Goal: Task Accomplishment & Management: Complete application form

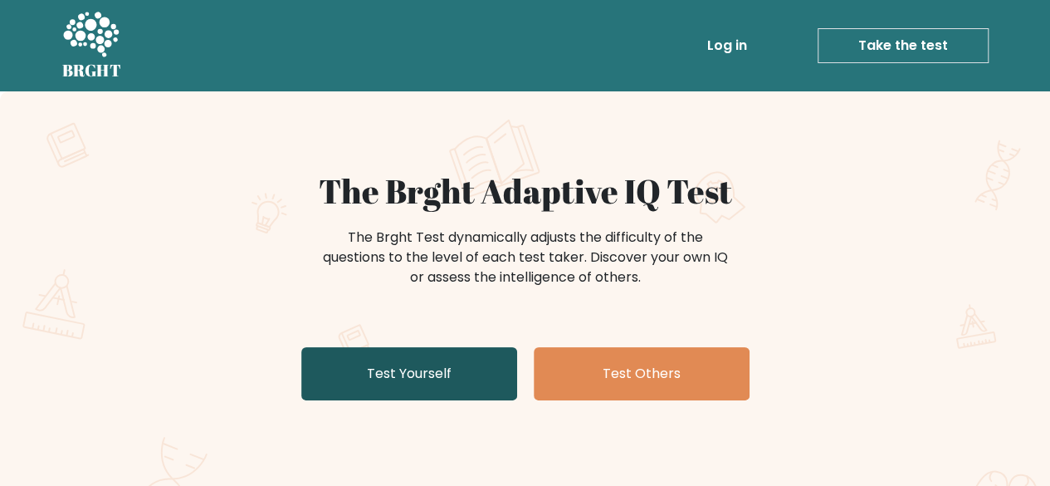
click at [411, 370] on link "Test Yourself" at bounding box center [409, 373] width 216 height 53
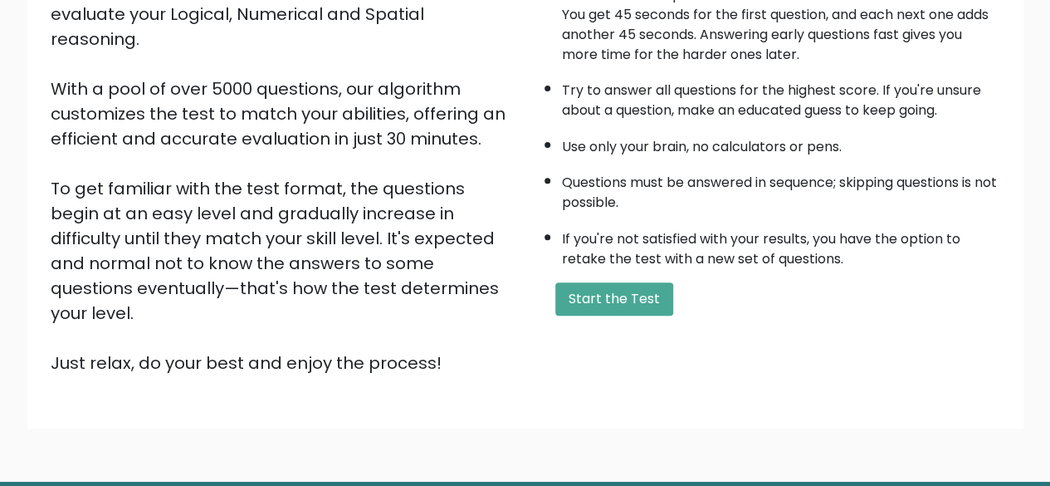
scroll to position [229, 0]
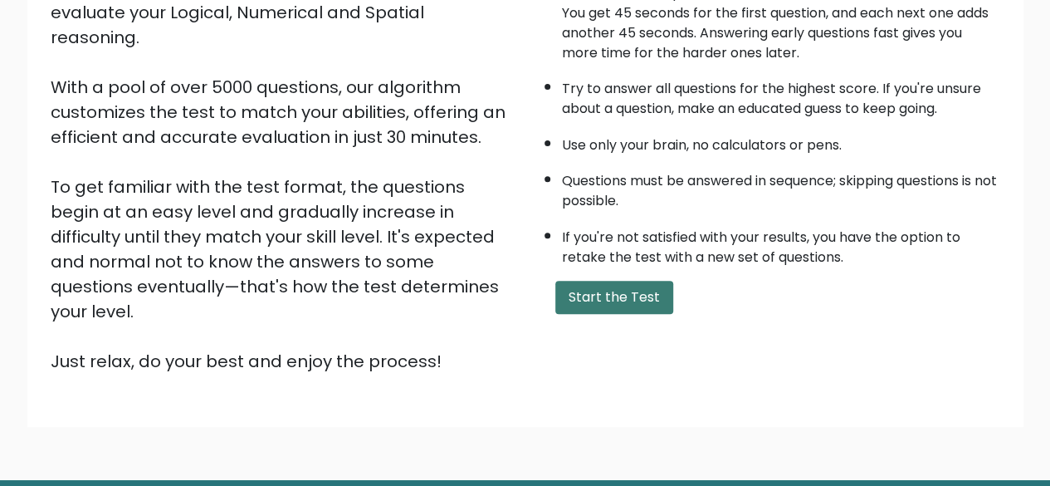
click at [608, 288] on button "Start the Test" at bounding box center [614, 297] width 118 height 33
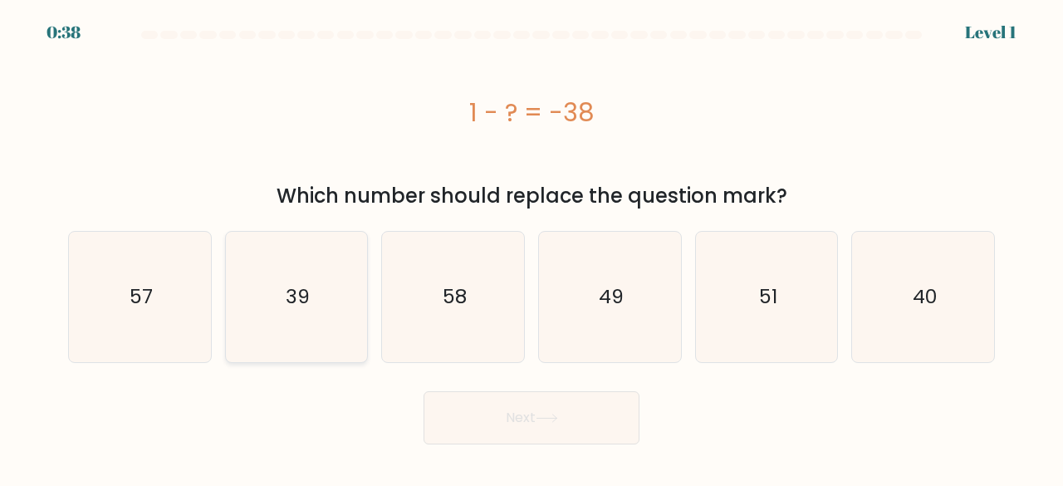
click at [255, 306] on icon "39" at bounding box center [297, 297] width 130 height 130
click at [531, 247] on input "b. 39" at bounding box center [531, 245] width 1 height 4
radio input "true"
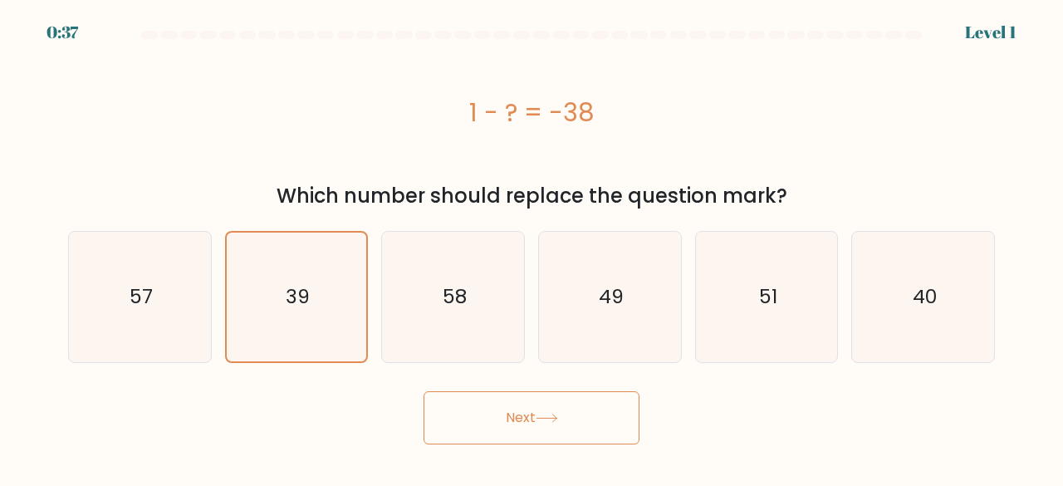
click at [531, 402] on button "Next" at bounding box center [531, 417] width 216 height 53
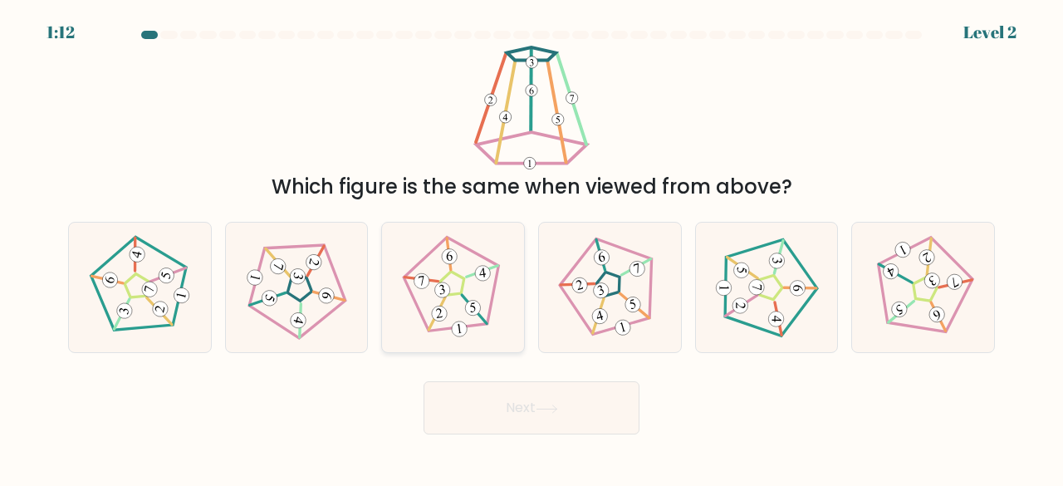
click at [462, 308] on icon at bounding box center [453, 287] width 104 height 104
click at [531, 247] on input "c." at bounding box center [531, 245] width 1 height 4
radio input "true"
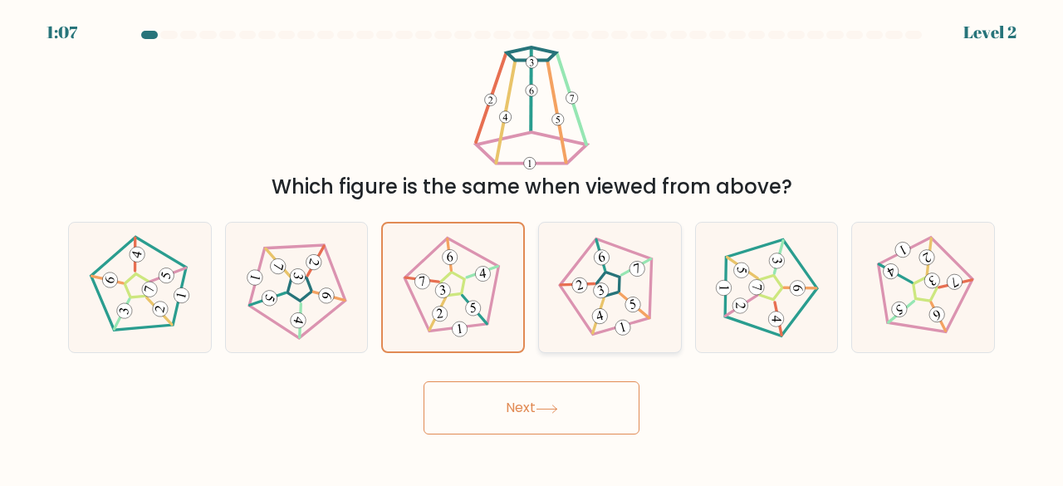
click at [618, 303] on icon at bounding box center [610, 287] width 104 height 104
click at [532, 247] on input "d." at bounding box center [531, 245] width 1 height 4
radio input "true"
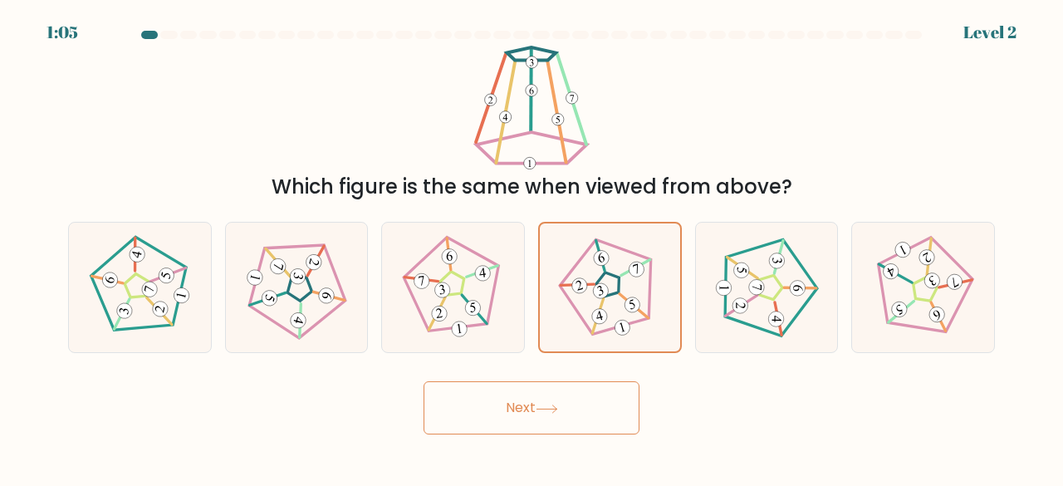
click at [522, 402] on button "Next" at bounding box center [531, 407] width 216 height 53
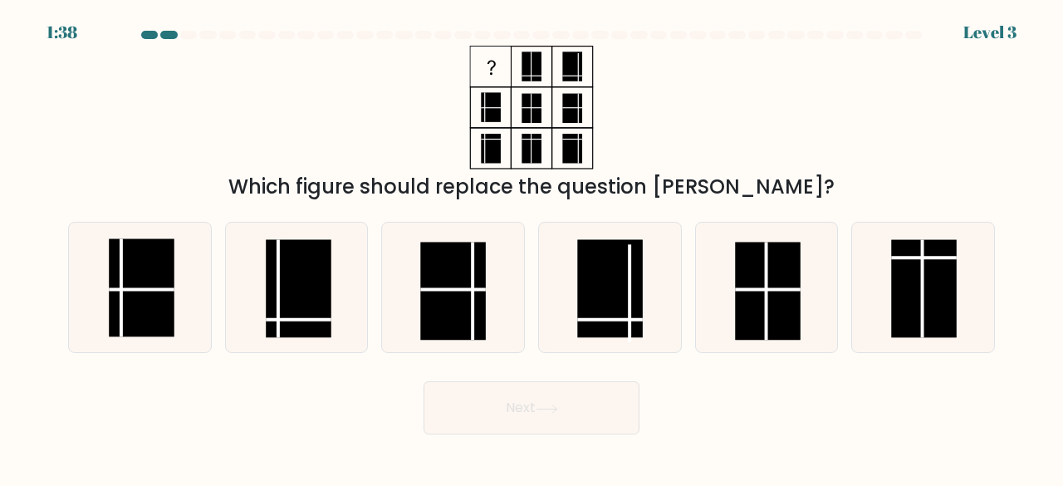
click at [522, 402] on button "Next" at bounding box center [531, 407] width 216 height 53
click at [299, 296] on rect at bounding box center [299, 288] width 66 height 98
click at [531, 247] on input "b." at bounding box center [531, 245] width 1 height 4
radio input "true"
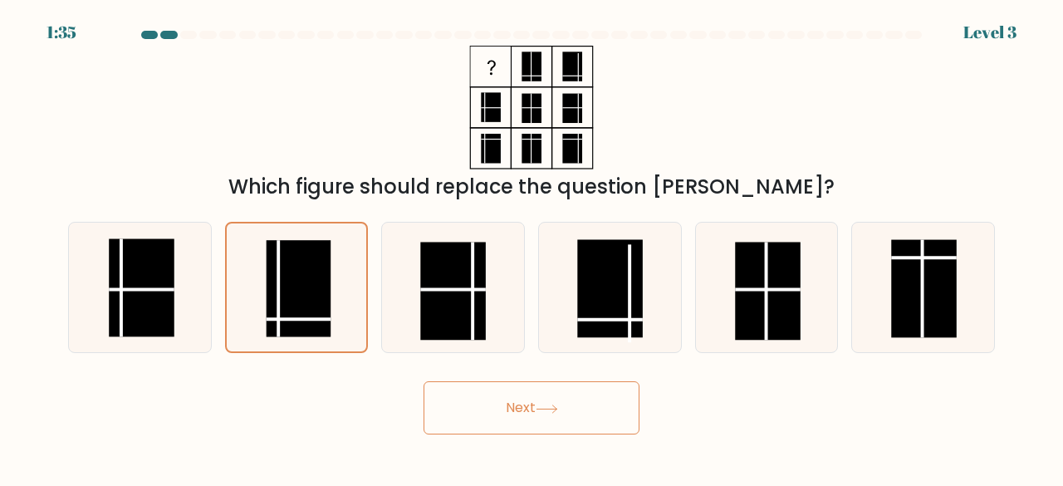
click at [480, 394] on button "Next" at bounding box center [531, 407] width 216 height 53
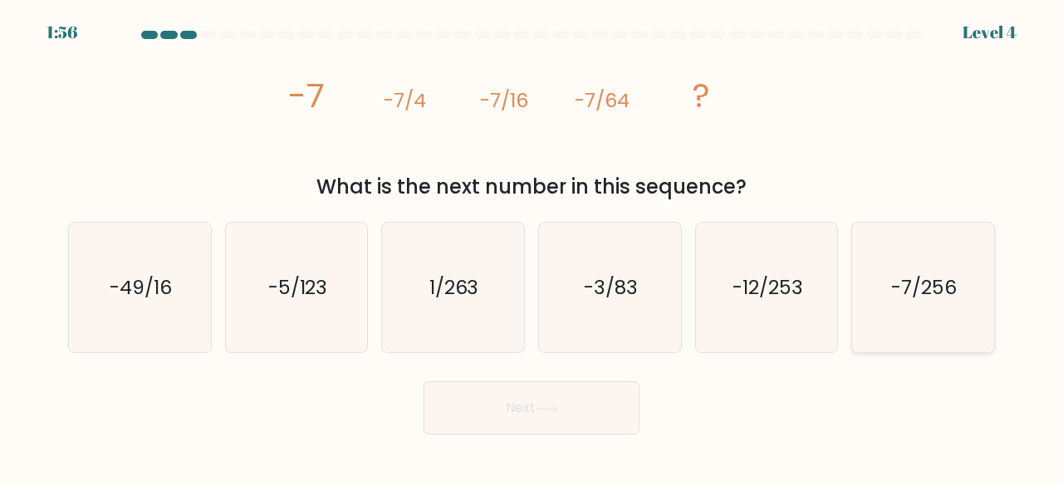
click at [895, 306] on icon "-7/256" at bounding box center [923, 288] width 130 height 130
click at [532, 247] on input "f. -7/256" at bounding box center [531, 245] width 1 height 4
radio input "true"
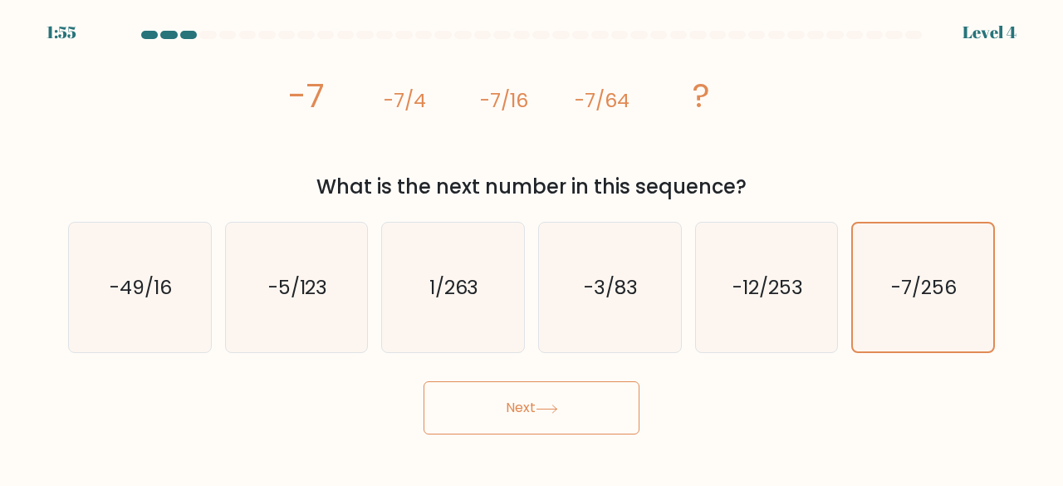
click at [551, 414] on button "Next" at bounding box center [531, 407] width 216 height 53
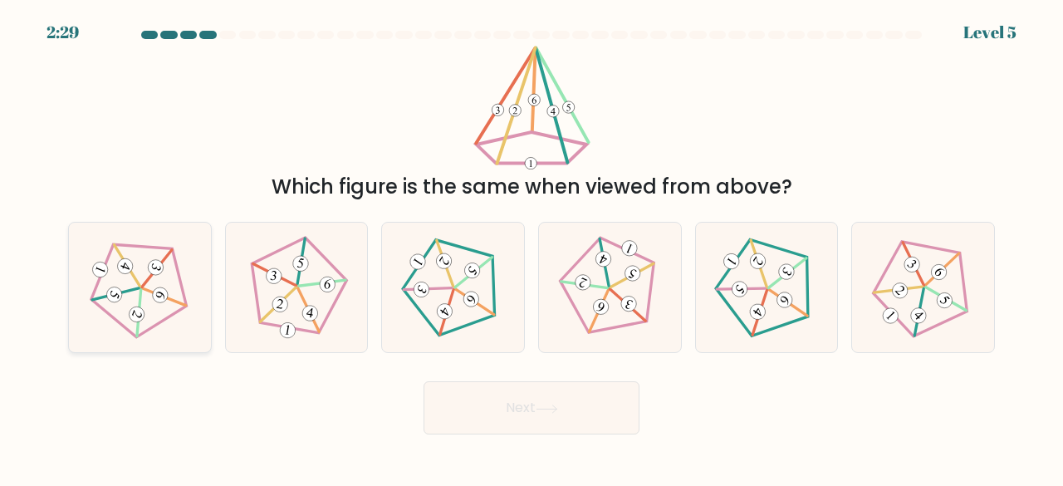
drag, startPoint x: 154, startPoint y: 355, endPoint x: 154, endPoint y: 330, distance: 24.1
click at [154, 330] on form at bounding box center [531, 233] width 1063 height 404
click at [932, 333] on icon at bounding box center [923, 287] width 104 height 104
click at [532, 247] on input "f." at bounding box center [531, 245] width 1 height 4
radio input "true"
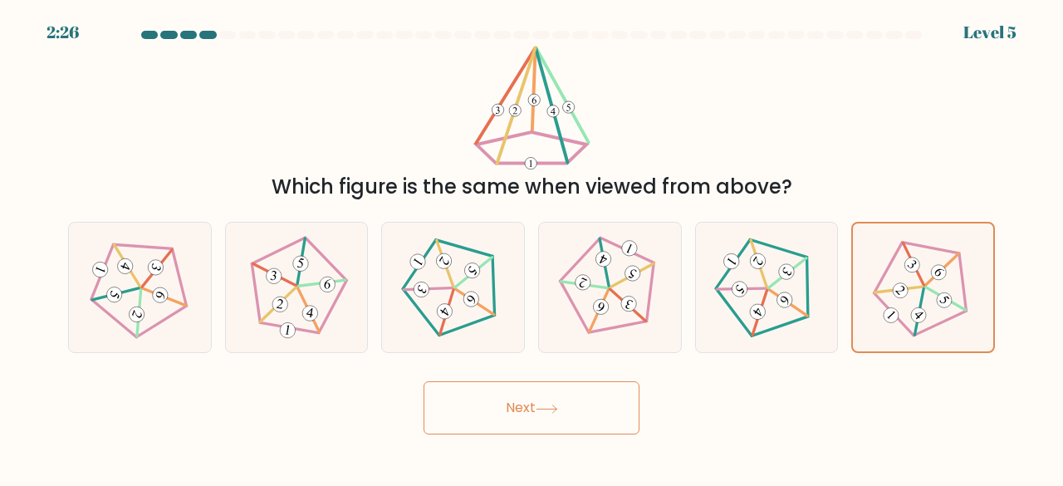
click at [598, 423] on button "Next" at bounding box center [531, 407] width 216 height 53
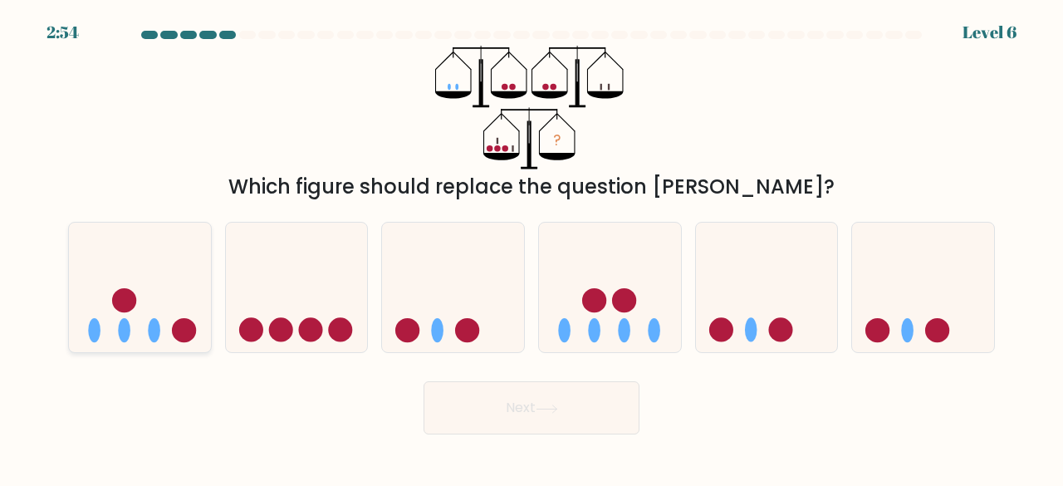
click at [191, 283] on icon at bounding box center [140, 286] width 142 height 117
click at [531, 247] on input "a." at bounding box center [531, 245] width 1 height 4
radio input "true"
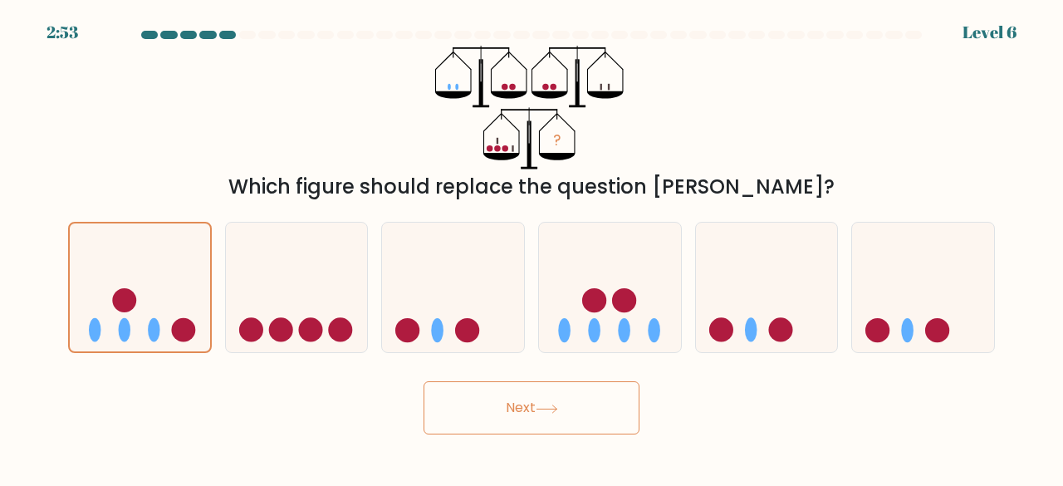
click at [472, 389] on button "Next" at bounding box center [531, 407] width 216 height 53
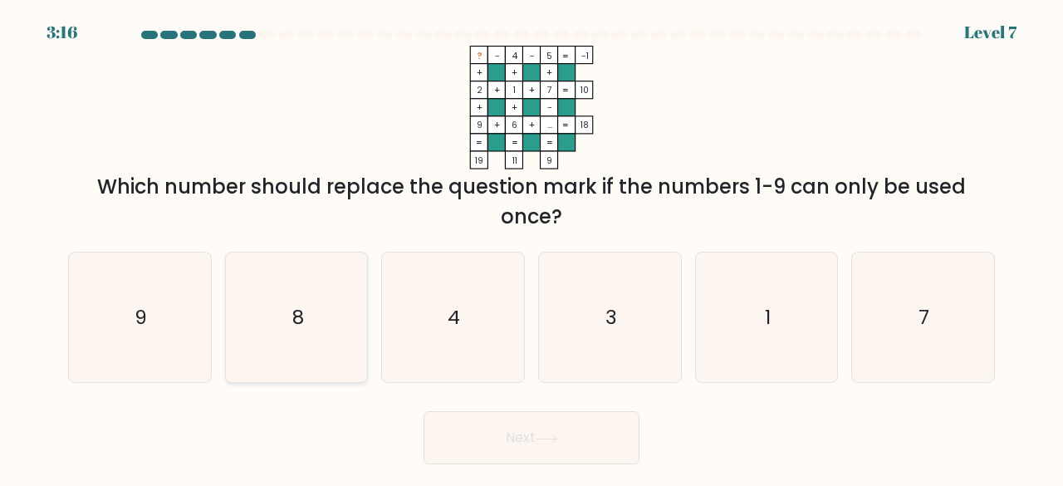
click at [262, 331] on icon "8" at bounding box center [297, 317] width 130 height 130
click at [531, 247] on input "b. 8" at bounding box center [531, 245] width 1 height 4
radio input "true"
click at [463, 411] on button "Next" at bounding box center [531, 437] width 216 height 53
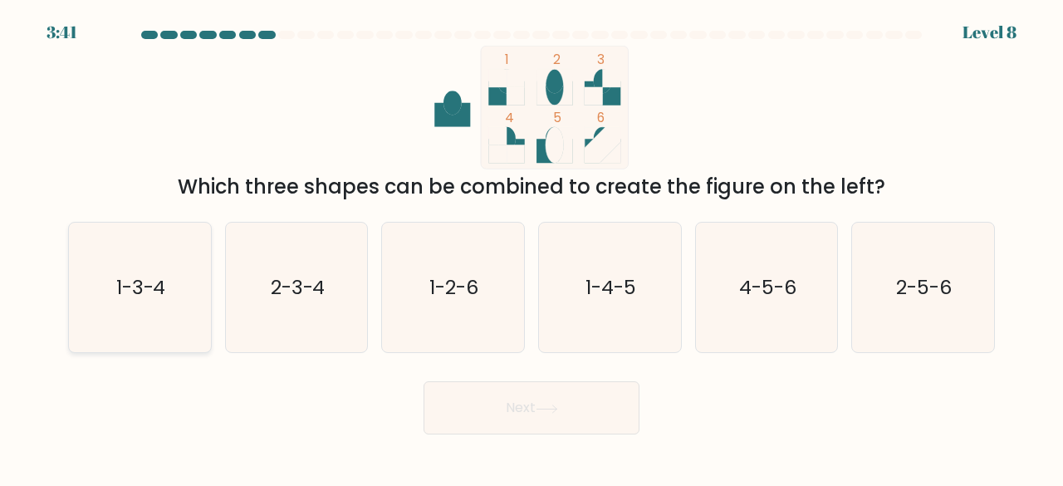
click at [192, 277] on icon "1-3-4" at bounding box center [140, 288] width 130 height 130
click at [531, 247] on input "a. 1-3-4" at bounding box center [531, 245] width 1 height 4
radio input "true"
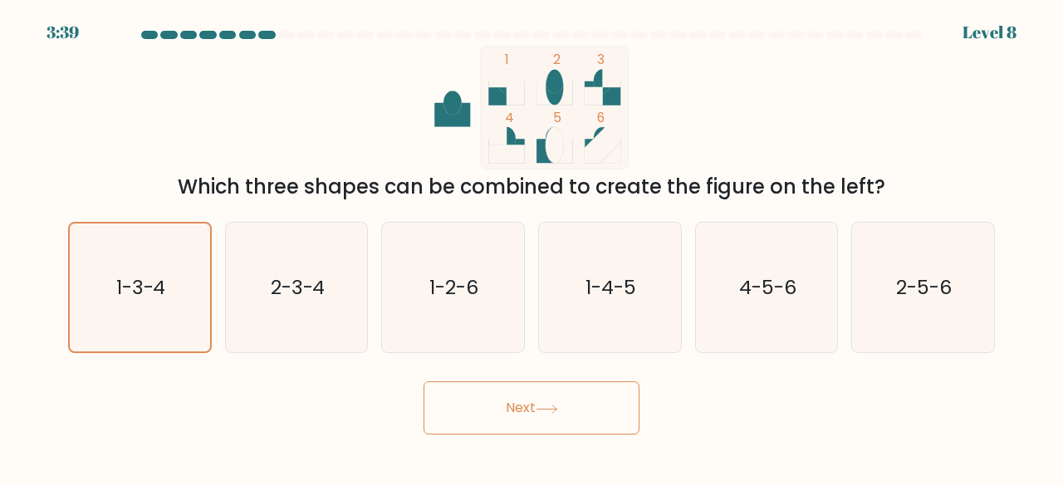
click at [436, 407] on button "Next" at bounding box center [531, 407] width 216 height 53
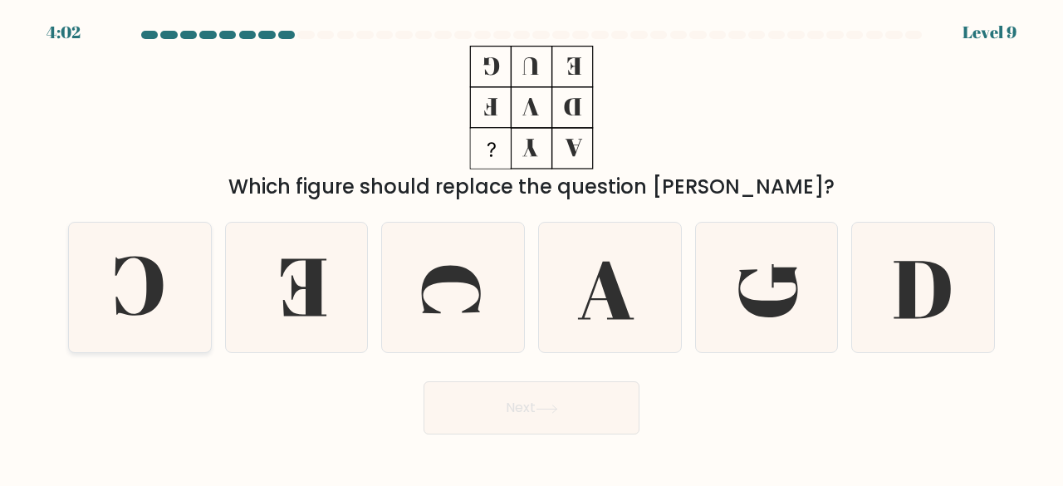
click at [108, 319] on icon at bounding box center [140, 288] width 130 height 130
click at [531, 247] on input "a." at bounding box center [531, 245] width 1 height 4
radio input "true"
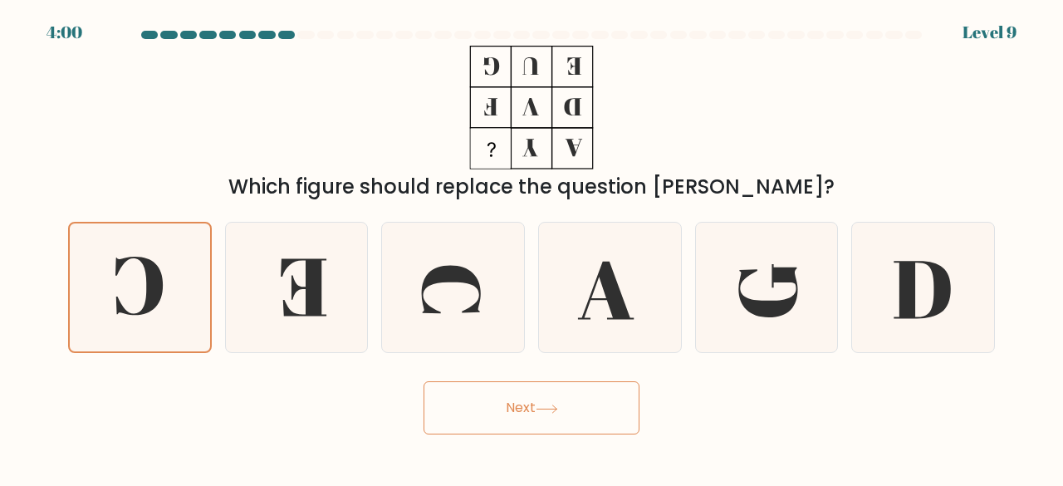
click at [477, 412] on button "Next" at bounding box center [531, 407] width 216 height 53
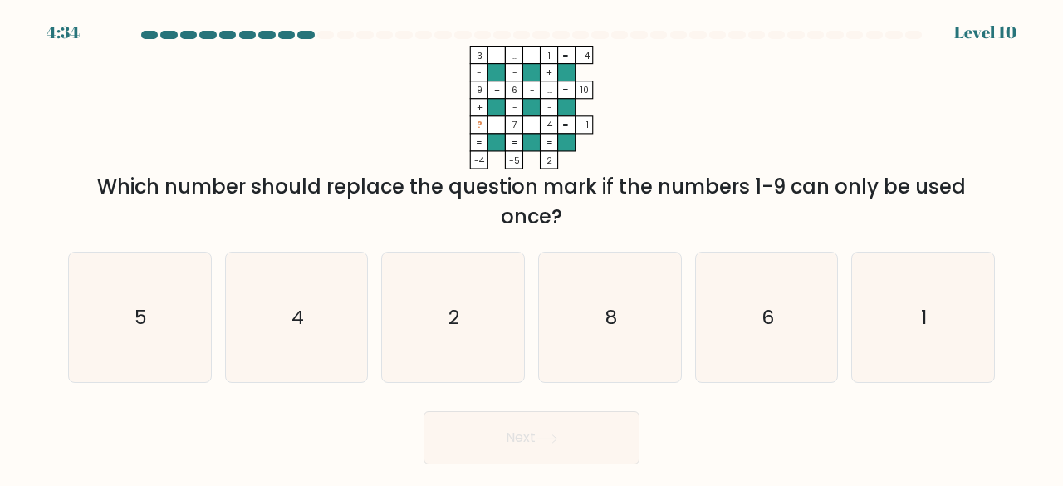
click at [106, 389] on form at bounding box center [531, 247] width 1063 height 433
click at [132, 291] on icon "5" at bounding box center [140, 317] width 130 height 130
click at [531, 247] on input "a. 5" at bounding box center [531, 245] width 1 height 4
radio input "true"
click at [471, 423] on button "Next" at bounding box center [531, 437] width 216 height 53
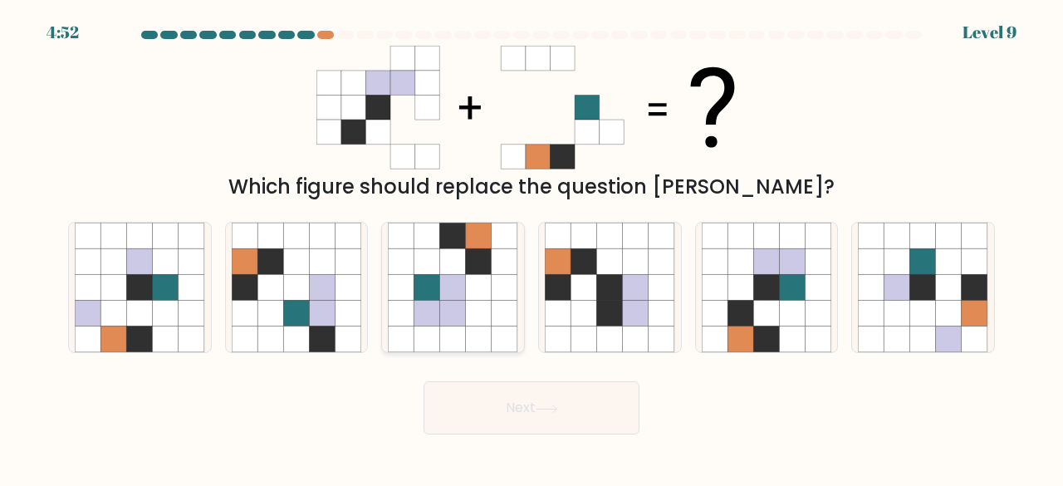
click at [418, 296] on icon at bounding box center [427, 288] width 26 height 26
click at [531, 247] on input "c." at bounding box center [531, 245] width 1 height 4
radio input "true"
click at [467, 387] on button "Next" at bounding box center [531, 407] width 216 height 53
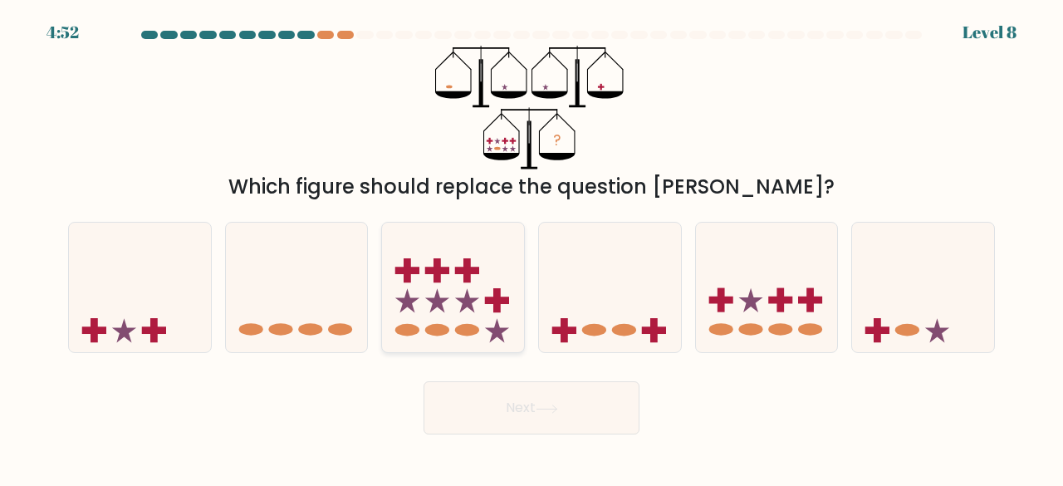
click at [438, 306] on icon at bounding box center [437, 300] width 24 height 24
click at [531, 247] on input "c." at bounding box center [531, 245] width 1 height 4
radio input "true"
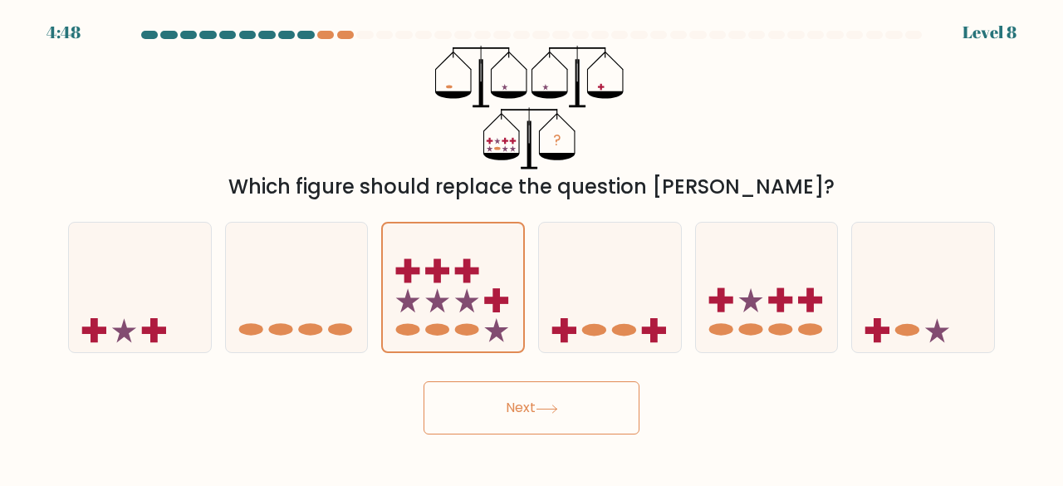
click at [523, 399] on button "Next" at bounding box center [531, 407] width 216 height 53
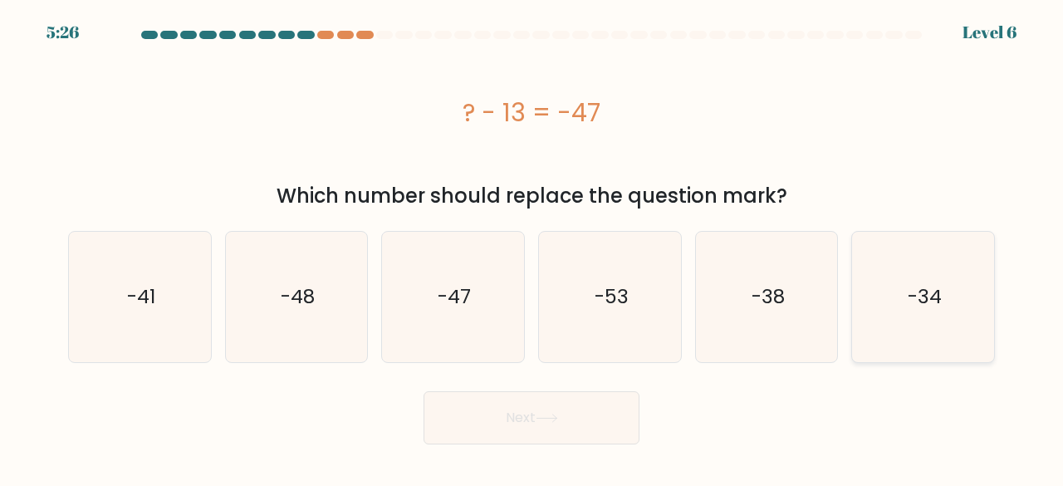
click at [875, 331] on icon "-34" at bounding box center [923, 297] width 130 height 130
click at [532, 247] on input "f. -34" at bounding box center [531, 245] width 1 height 4
radio input "true"
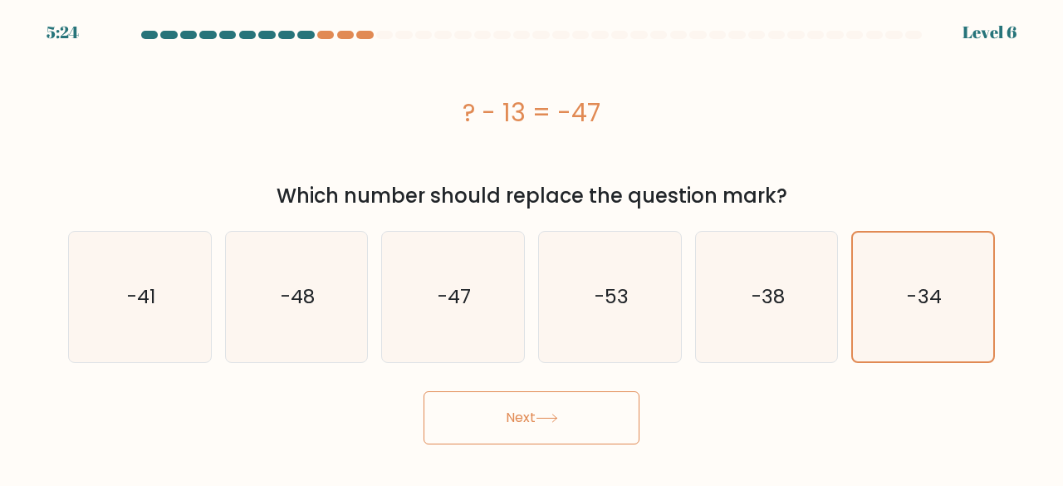
click at [472, 418] on button "Next" at bounding box center [531, 417] width 216 height 53
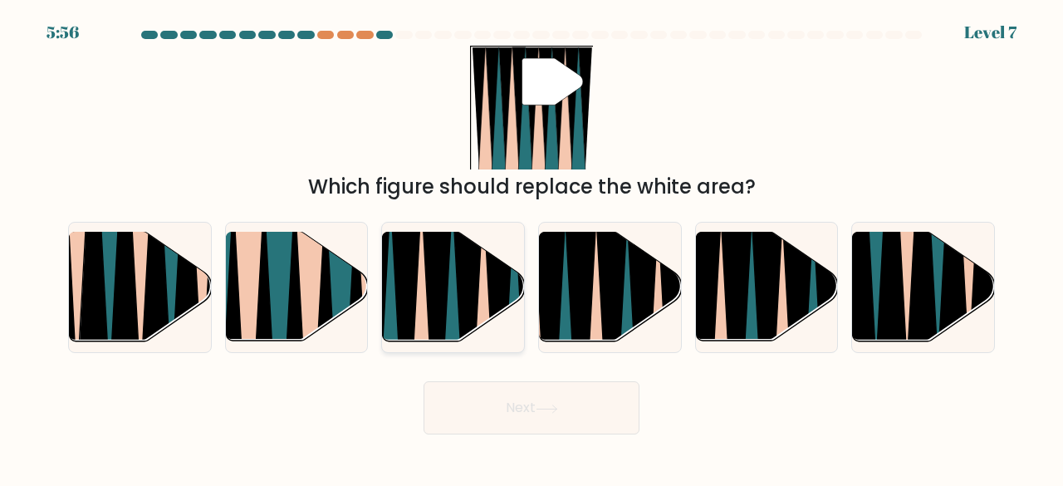
click at [473, 296] on icon at bounding box center [468, 349] width 31 height 283
click at [531, 247] on input "c." at bounding box center [531, 245] width 1 height 4
radio input "true"
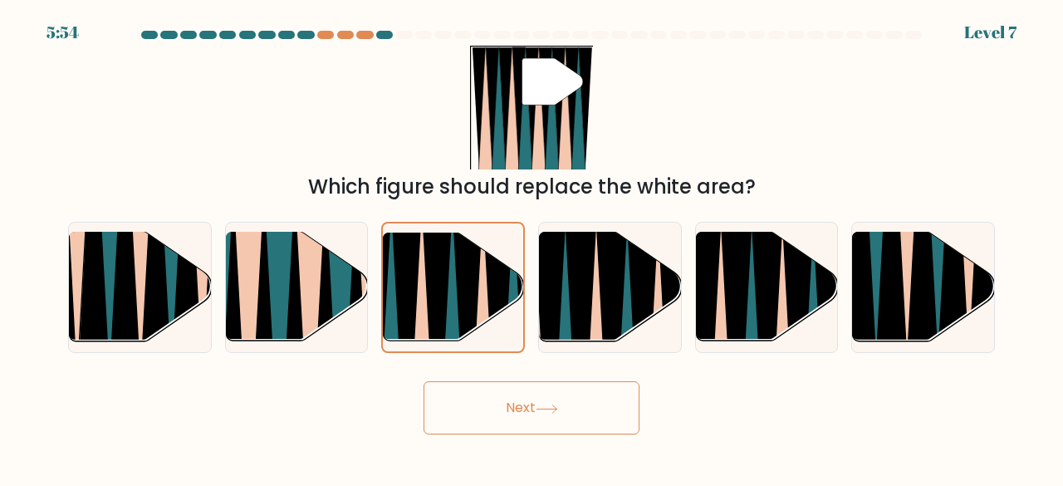
click at [478, 401] on button "Next" at bounding box center [531, 407] width 216 height 53
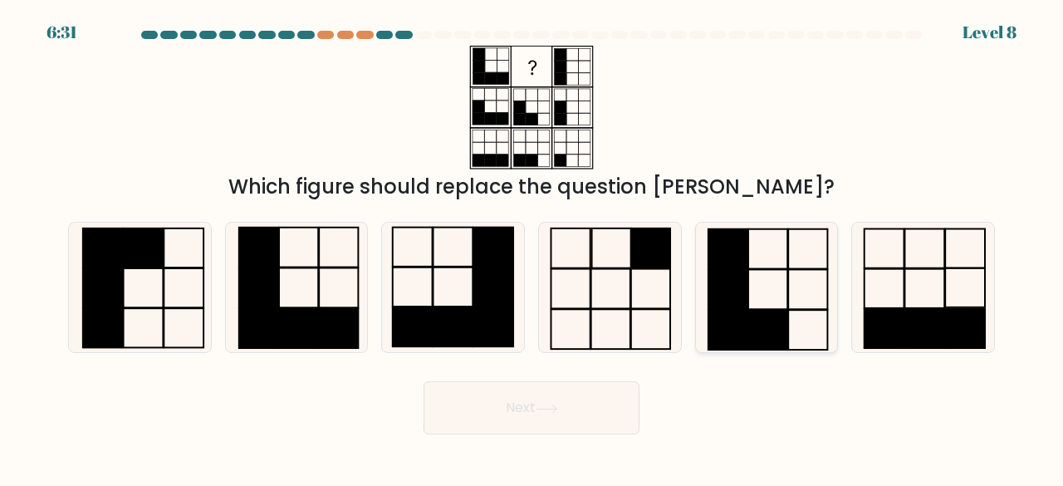
click at [726, 315] on rect at bounding box center [727, 330] width 39 height 40
click at [532, 247] on input "e." at bounding box center [531, 245] width 1 height 4
radio input "true"
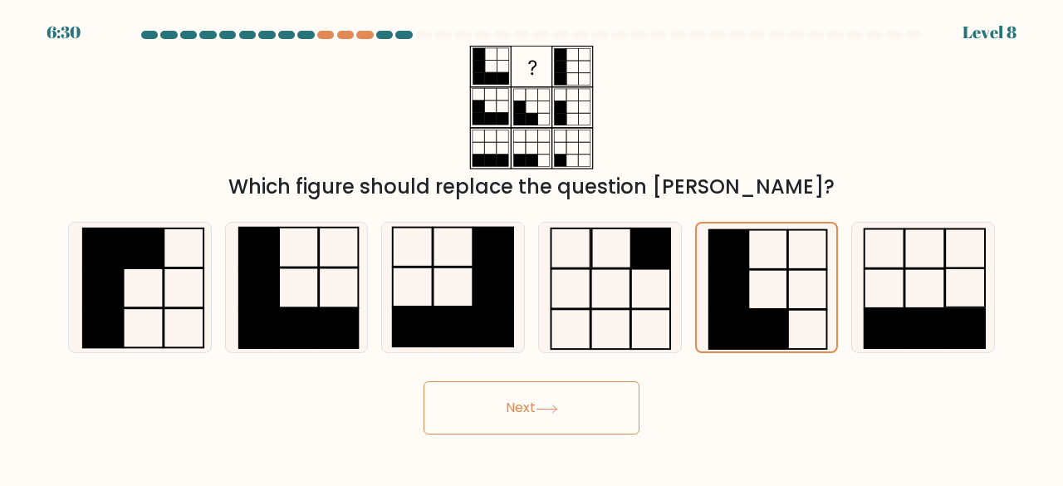
click at [598, 401] on button "Next" at bounding box center [531, 407] width 216 height 53
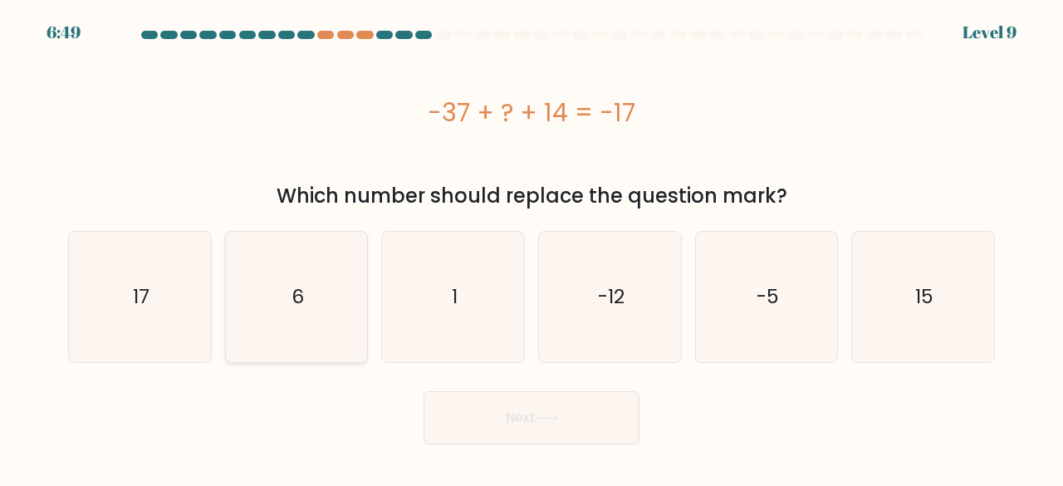
click at [311, 292] on icon "6" at bounding box center [297, 297] width 130 height 130
click at [531, 247] on input "b. 6" at bounding box center [531, 245] width 1 height 4
radio input "true"
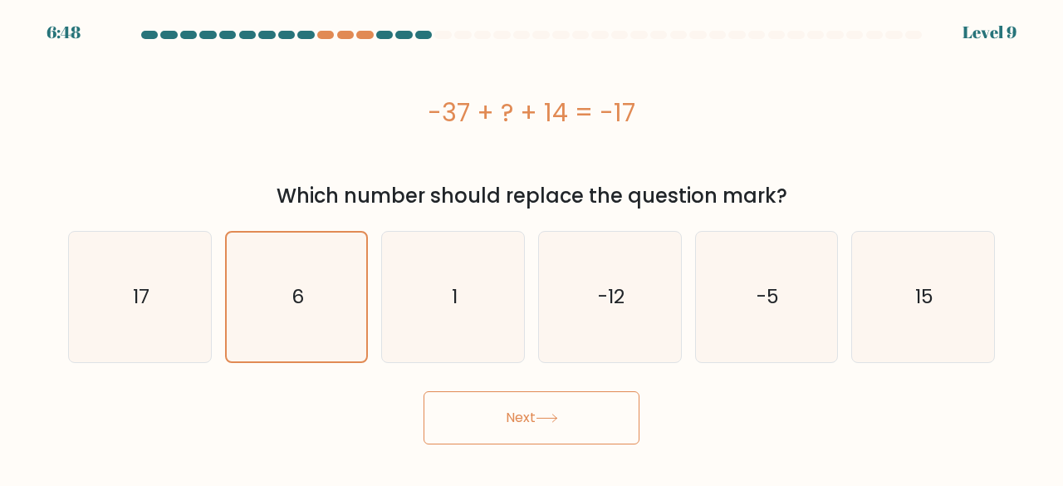
click at [472, 428] on button "Next" at bounding box center [531, 417] width 216 height 53
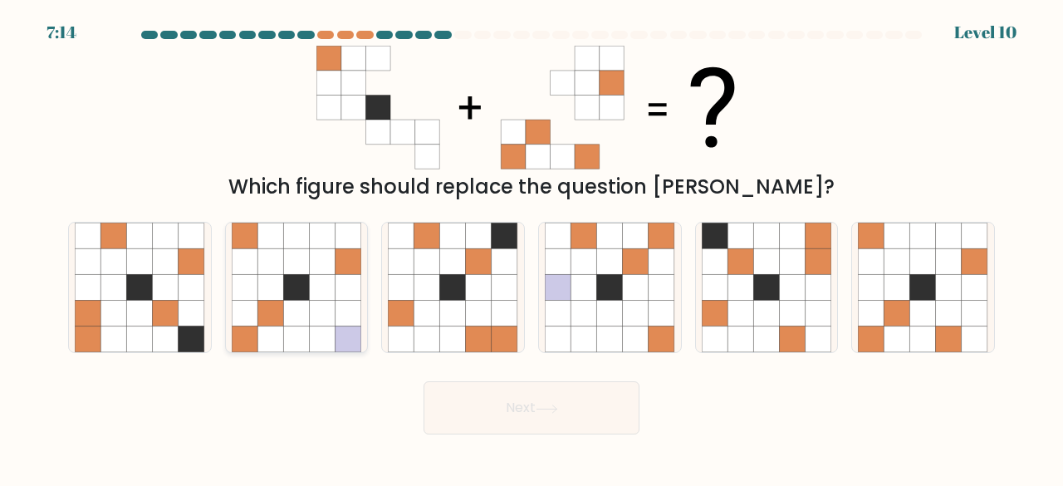
click at [261, 327] on icon at bounding box center [270, 339] width 26 height 26
click at [531, 247] on input "b." at bounding box center [531, 245] width 1 height 4
radio input "true"
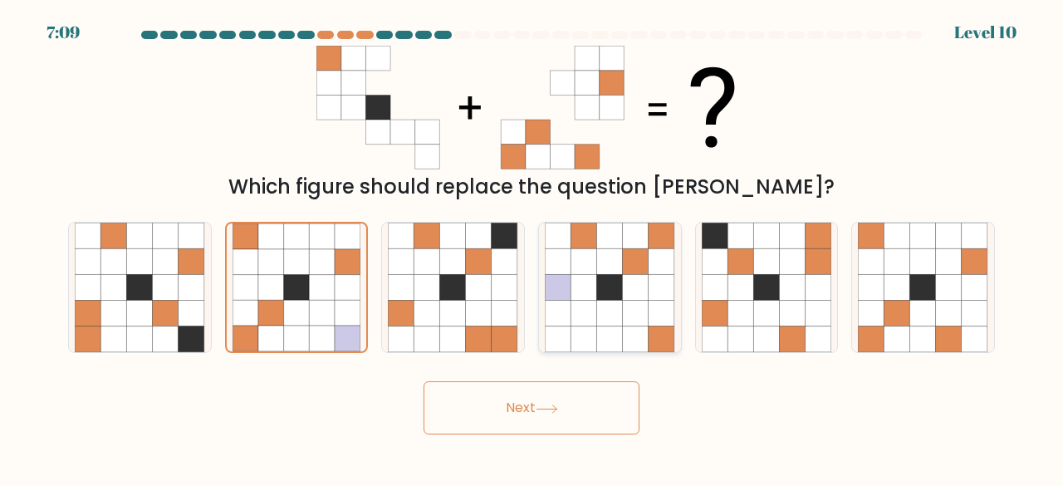
click at [589, 270] on icon at bounding box center [583, 261] width 26 height 26
click at [532, 247] on input "d." at bounding box center [531, 245] width 1 height 4
radio input "true"
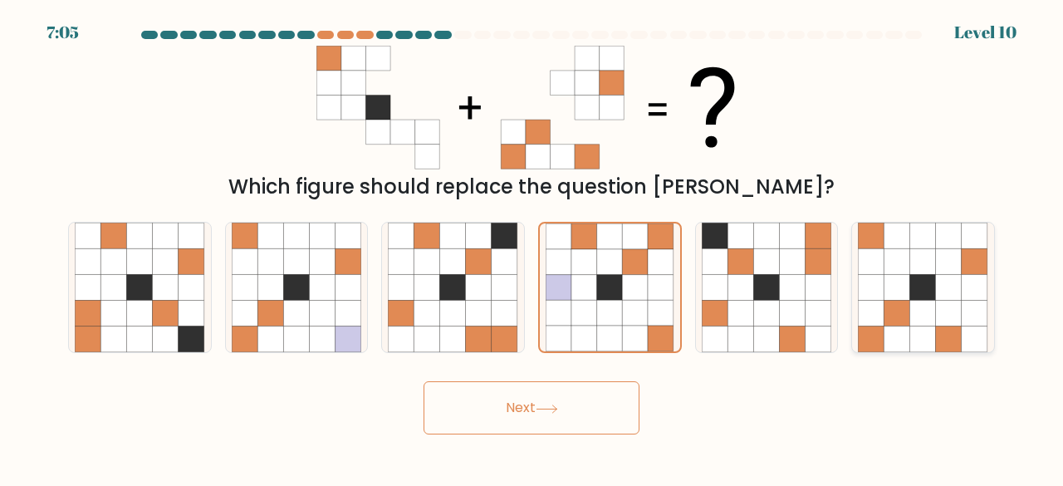
click at [908, 305] on icon at bounding box center [897, 314] width 26 height 26
click at [532, 247] on input "f." at bounding box center [531, 245] width 1 height 4
radio input "true"
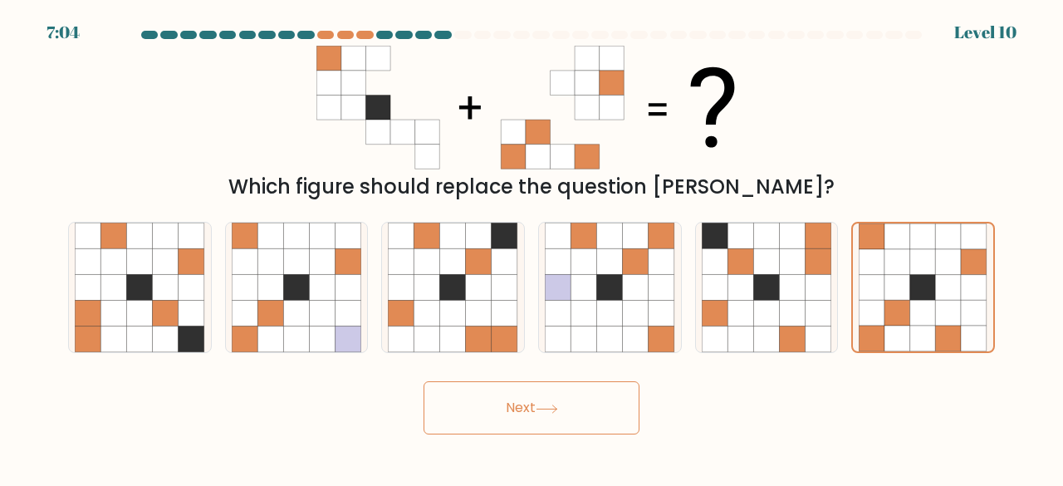
click at [575, 396] on button "Next" at bounding box center [531, 407] width 216 height 53
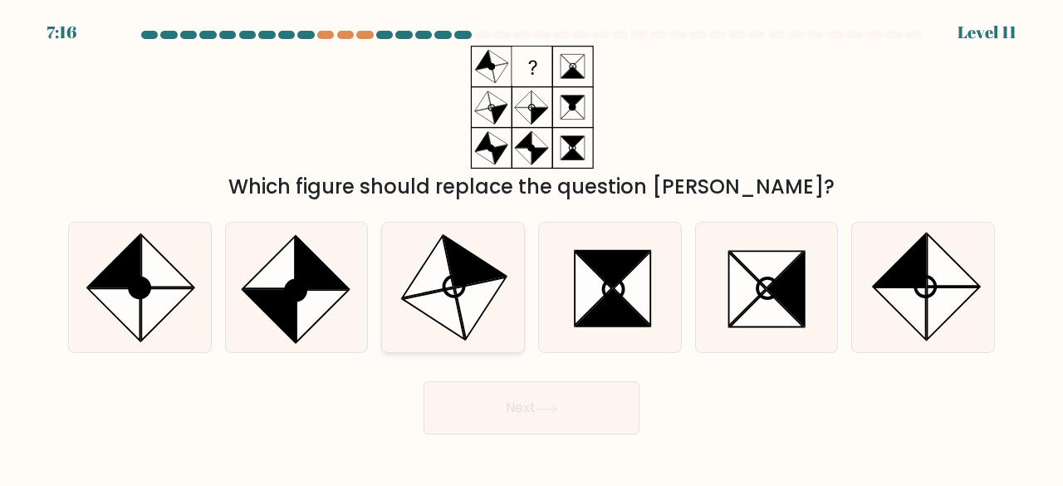
click at [481, 306] on icon at bounding box center [481, 308] width 51 height 62
click at [531, 247] on input "c." at bounding box center [531, 245] width 1 height 4
radio input "true"
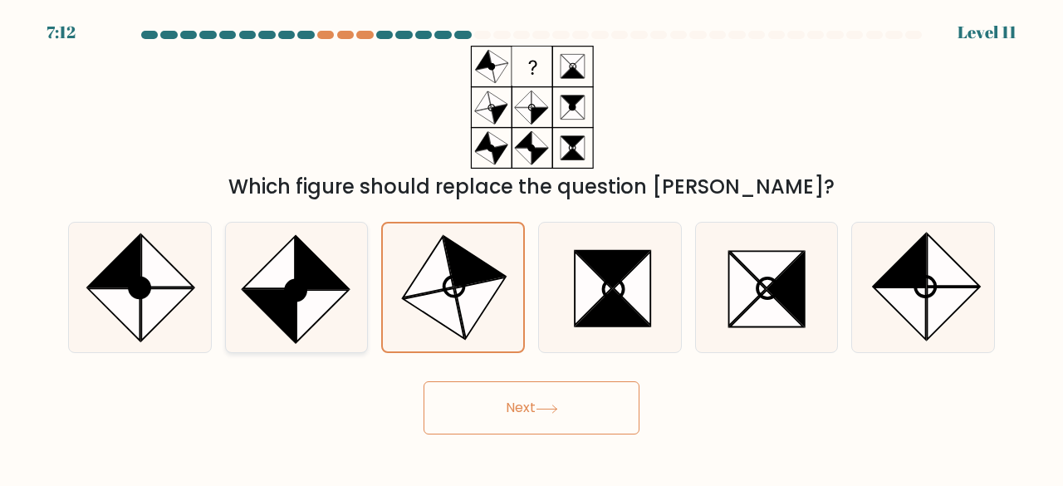
click at [296, 323] on icon at bounding box center [322, 316] width 52 height 52
click at [531, 247] on input "b." at bounding box center [531, 245] width 1 height 4
radio input "true"
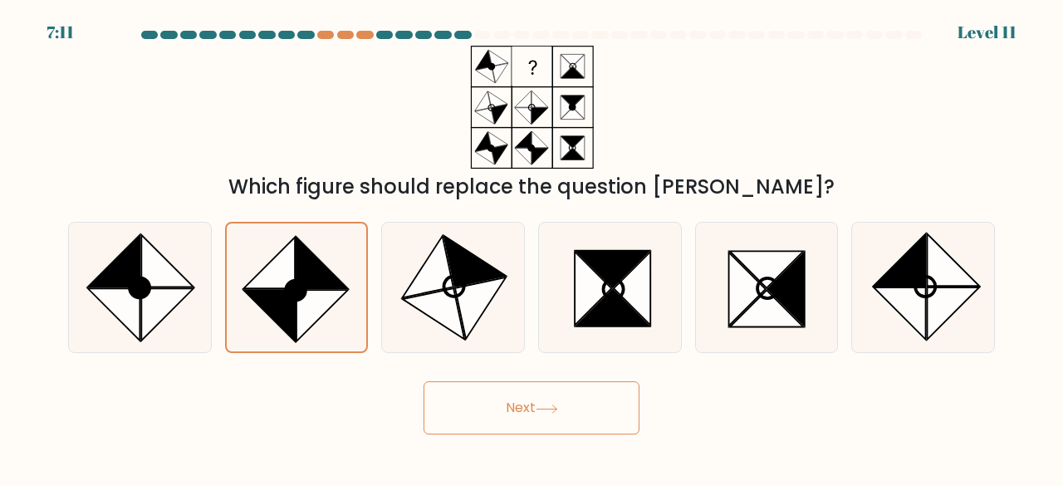
click at [450, 402] on button "Next" at bounding box center [531, 407] width 216 height 53
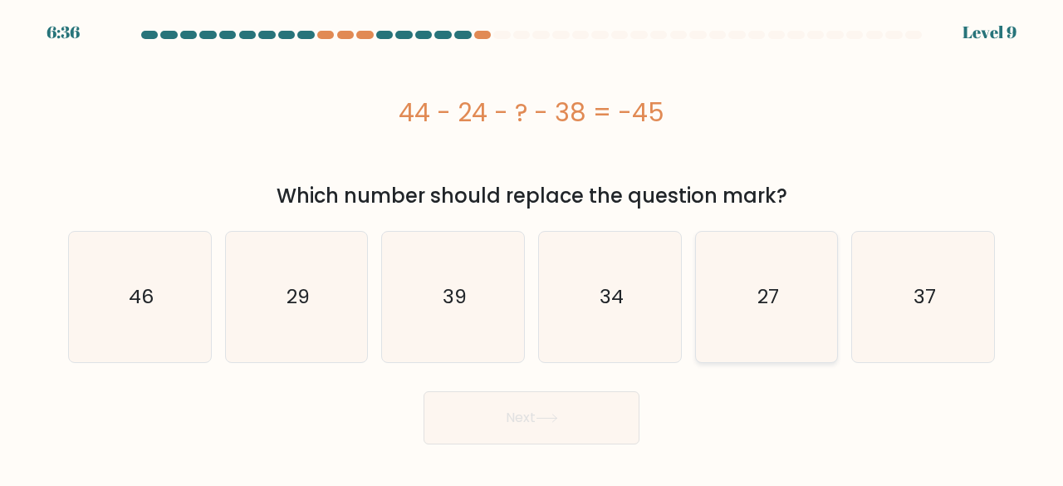
click at [739, 329] on icon "27" at bounding box center [767, 297] width 130 height 130
click at [532, 247] on input "e. 27" at bounding box center [531, 245] width 1 height 4
radio input "true"
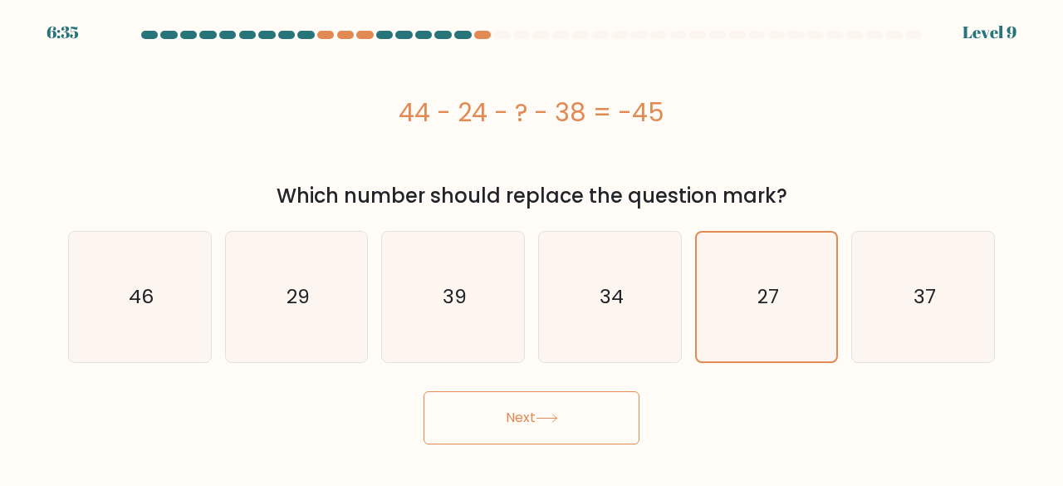
click at [525, 413] on button "Next" at bounding box center [531, 417] width 216 height 53
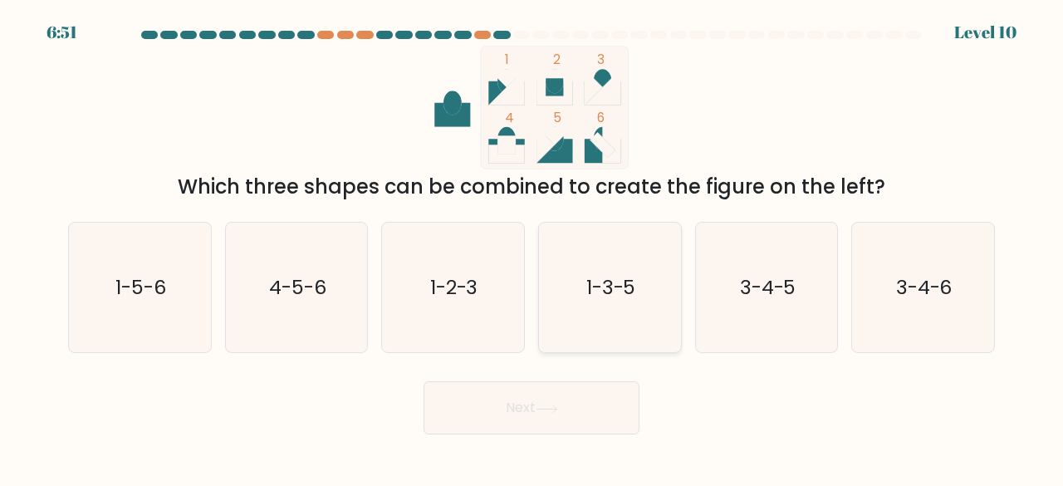
click at [613, 314] on icon "1-3-5" at bounding box center [610, 288] width 130 height 130
click at [532, 247] on input "d. 1-3-5" at bounding box center [531, 245] width 1 height 4
radio input "true"
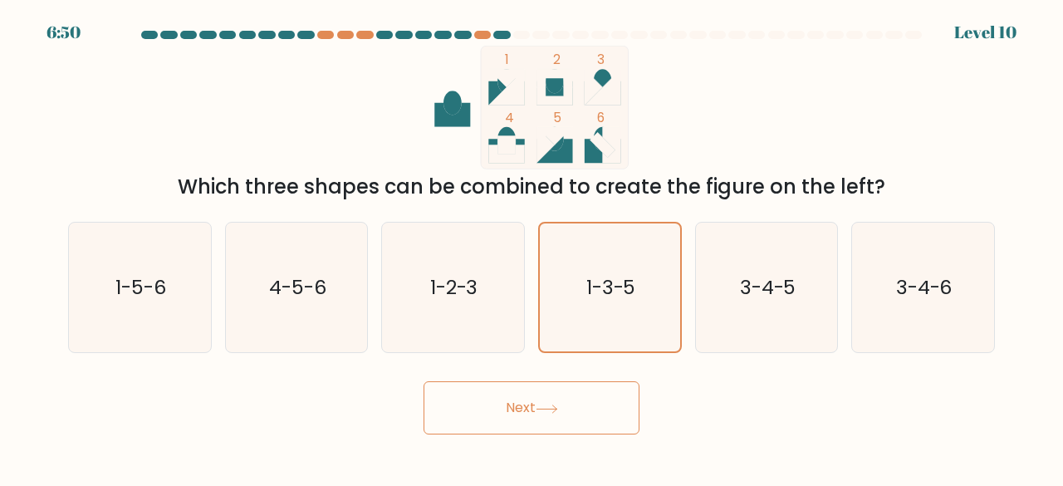
click at [565, 406] on button "Next" at bounding box center [531, 407] width 216 height 53
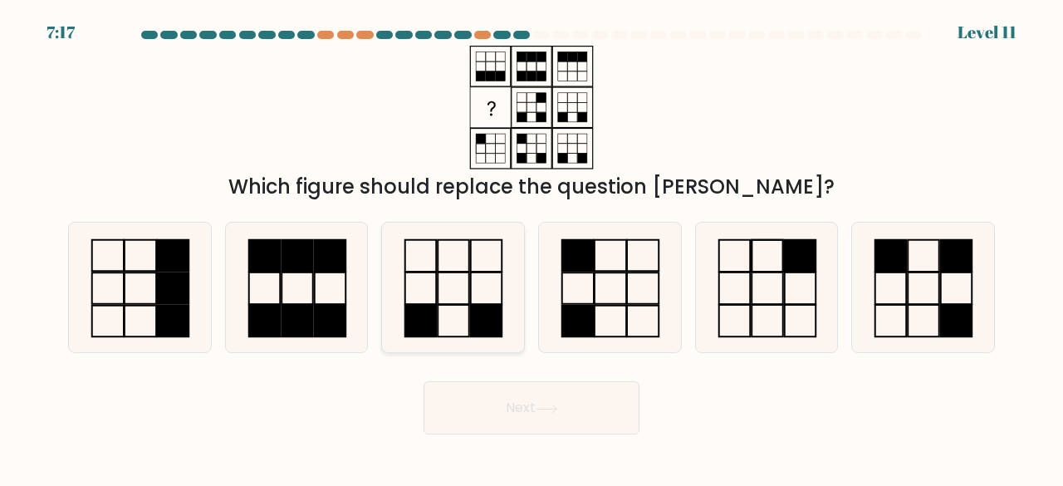
click at [412, 274] on icon at bounding box center [453, 288] width 130 height 130
click at [531, 247] on input "c." at bounding box center [531, 245] width 1 height 4
radio input "true"
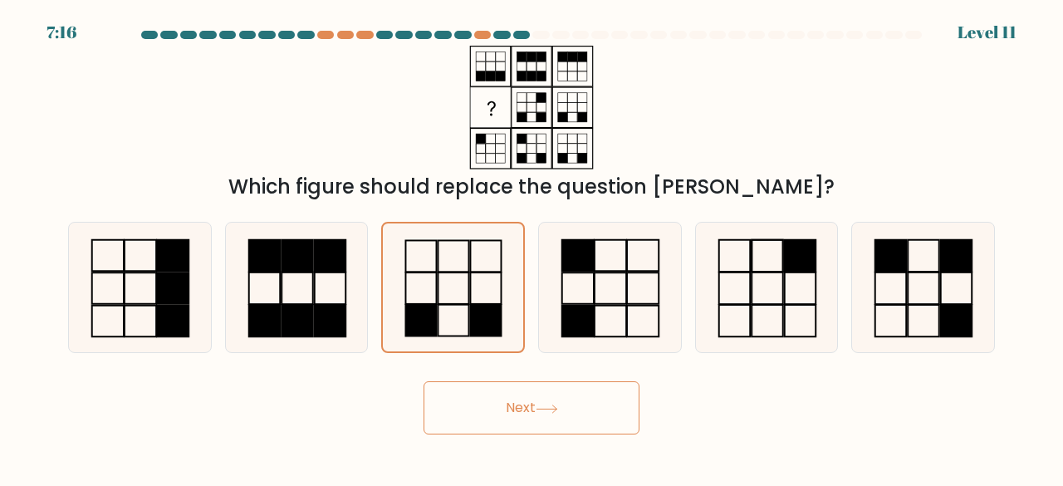
click at [491, 392] on button "Next" at bounding box center [531, 407] width 216 height 53
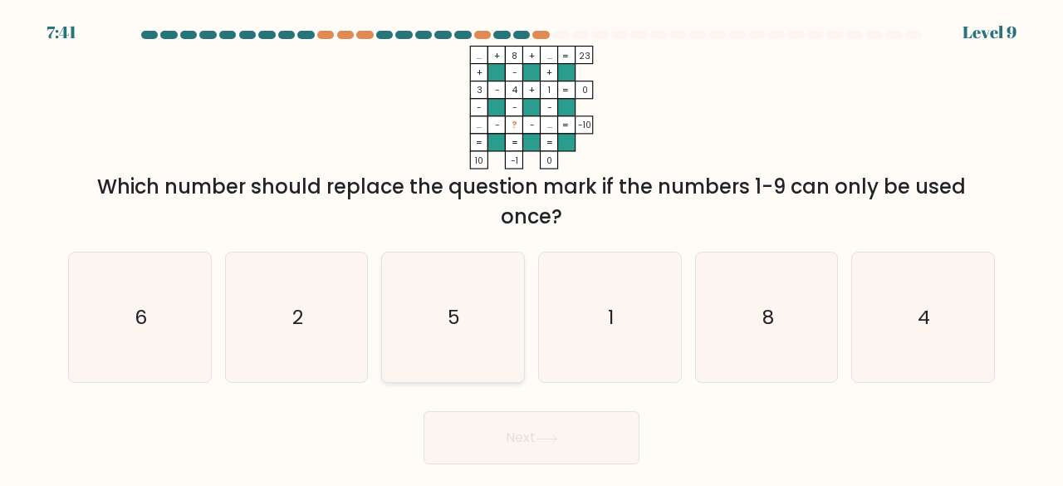
click at [482, 378] on icon "5" at bounding box center [453, 317] width 130 height 130
click at [531, 247] on input "c. 5" at bounding box center [531, 245] width 1 height 4
radio input "true"
click at [501, 438] on button "Next" at bounding box center [531, 437] width 216 height 53
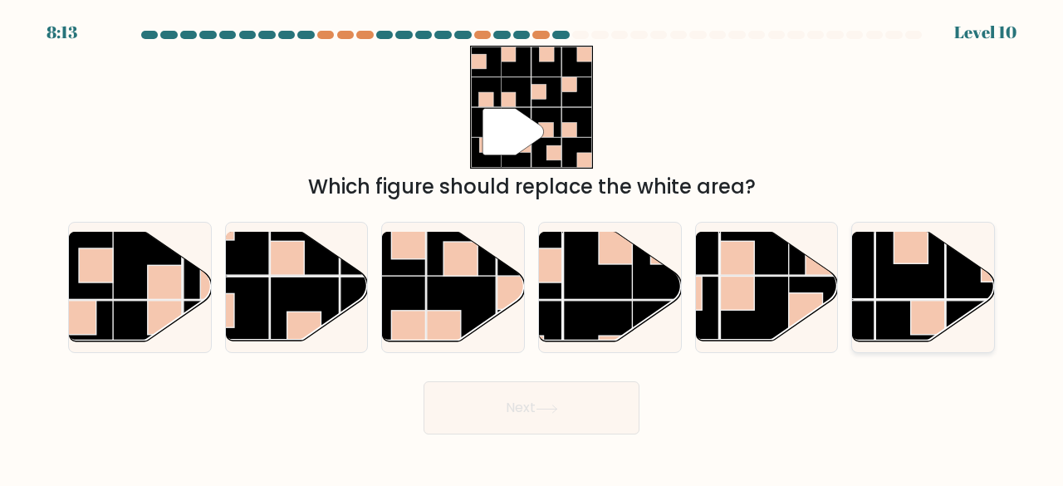
click at [918, 325] on rect at bounding box center [928, 318] width 34 height 34
click at [532, 247] on input "f." at bounding box center [531, 245] width 1 height 4
radio input "true"
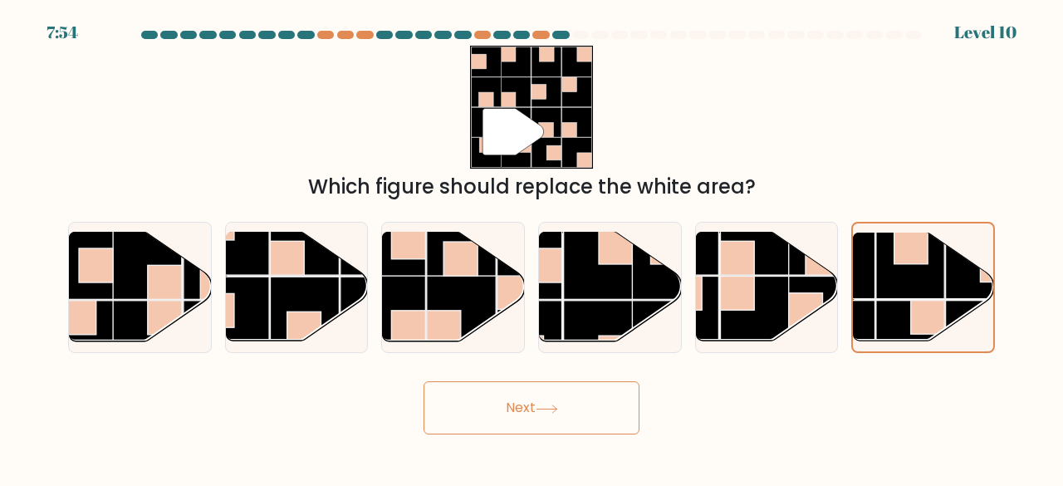
click at [461, 410] on button "Next" at bounding box center [531, 407] width 216 height 53
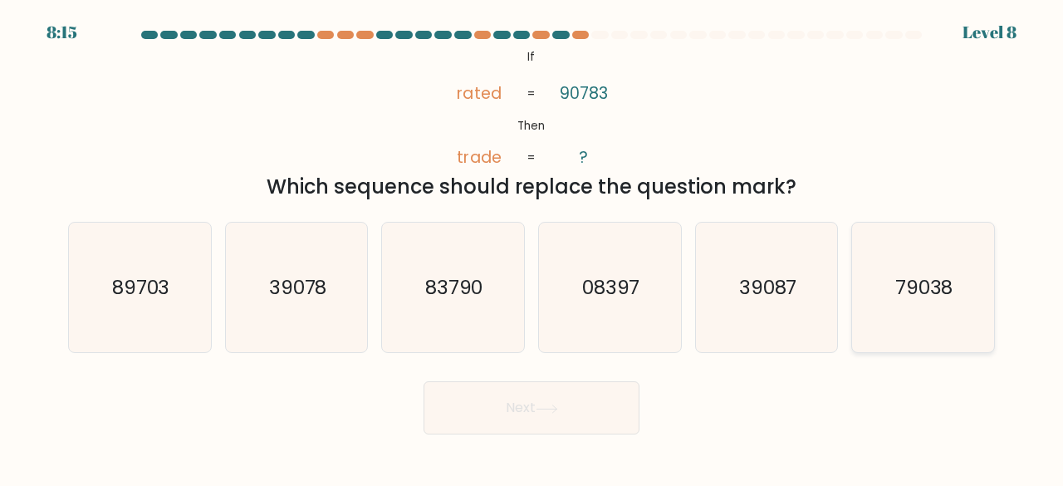
click at [942, 305] on icon "79038" at bounding box center [923, 288] width 130 height 130
click at [532, 247] on input "f. 79038" at bounding box center [531, 245] width 1 height 4
radio input "true"
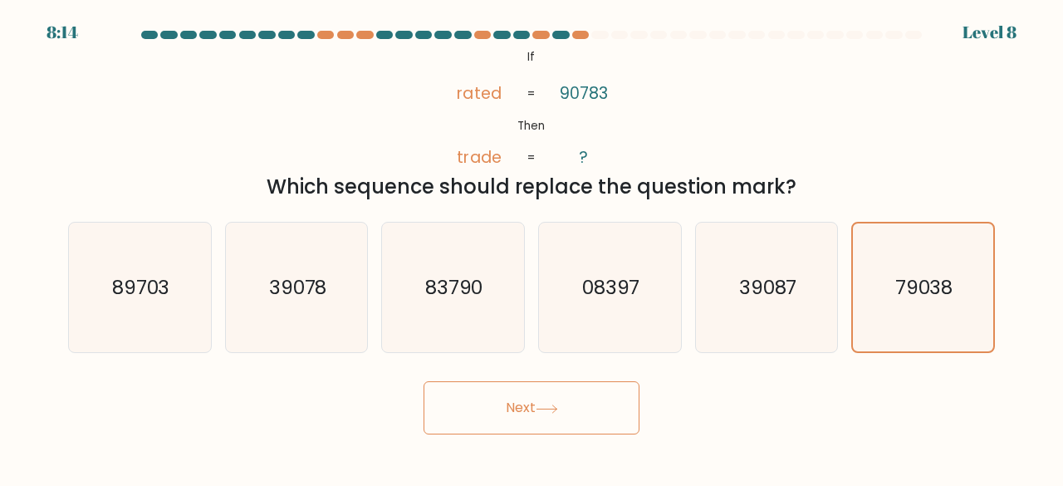
click at [472, 427] on button "Next" at bounding box center [531, 407] width 216 height 53
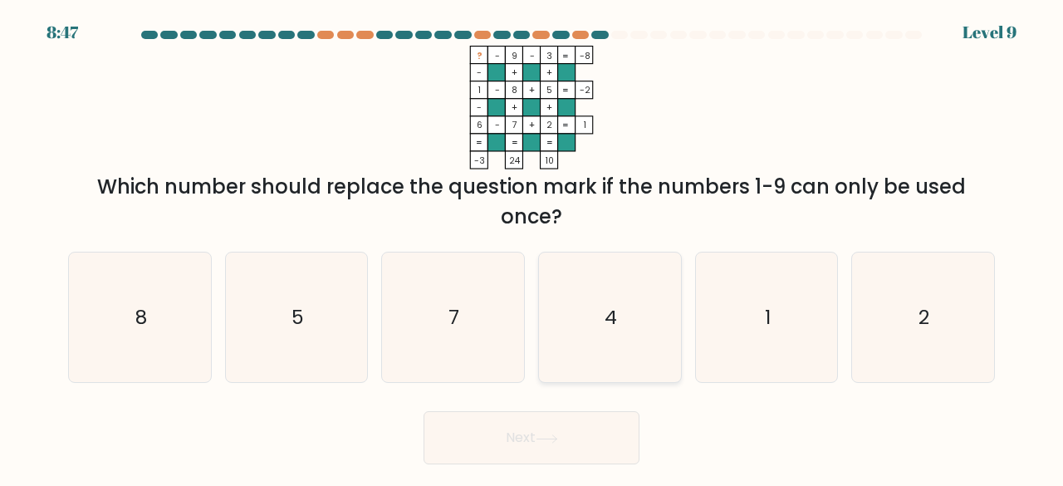
click at [654, 306] on icon "4" at bounding box center [610, 317] width 130 height 130
click at [532, 247] on input "d. 4" at bounding box center [531, 245] width 1 height 4
radio input "true"
click at [553, 432] on button "Next" at bounding box center [531, 437] width 216 height 53
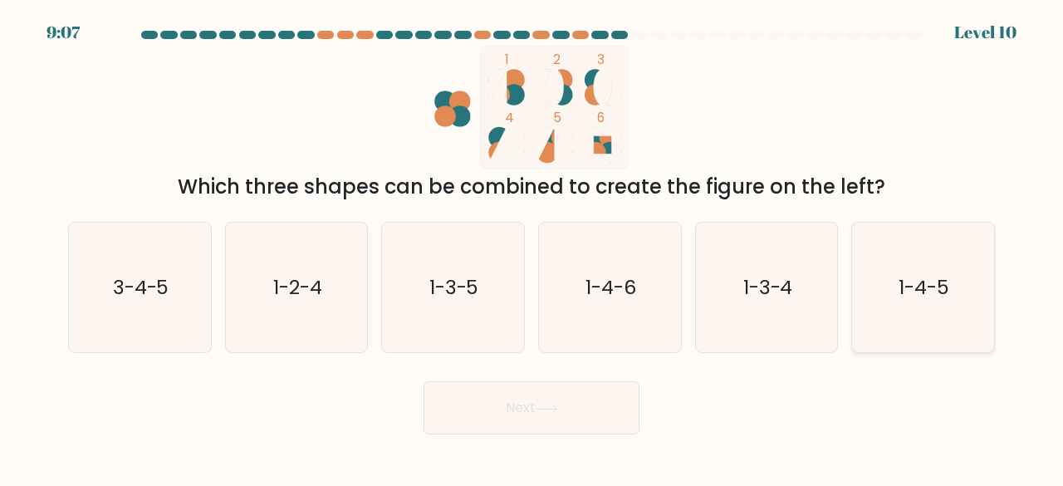
click at [960, 305] on icon "1-4-5" at bounding box center [923, 288] width 130 height 130
click at [532, 247] on input "f. 1-4-5" at bounding box center [531, 245] width 1 height 4
radio input "true"
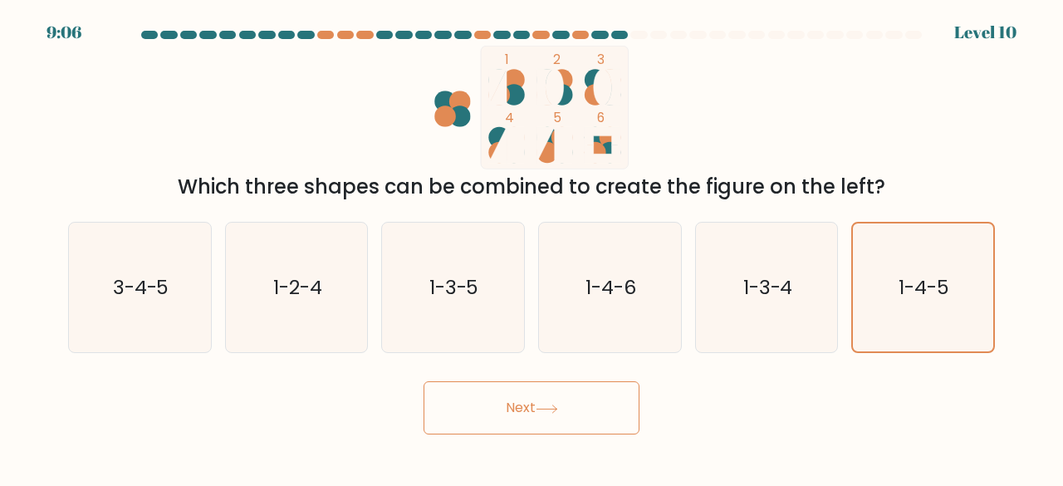
click at [536, 410] on button "Next" at bounding box center [531, 407] width 216 height 53
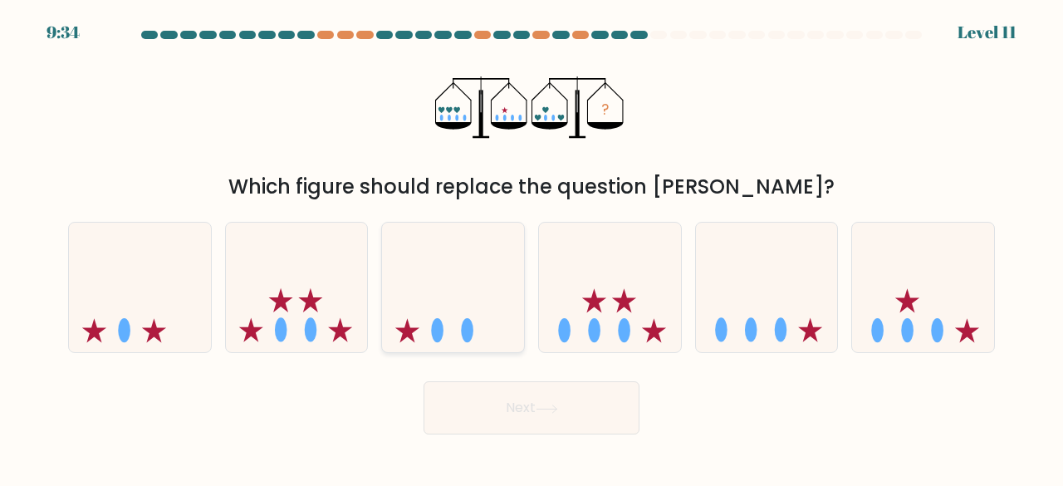
click at [445, 267] on icon at bounding box center [453, 286] width 142 height 117
click at [531, 247] on input "c." at bounding box center [531, 245] width 1 height 4
radio input "true"
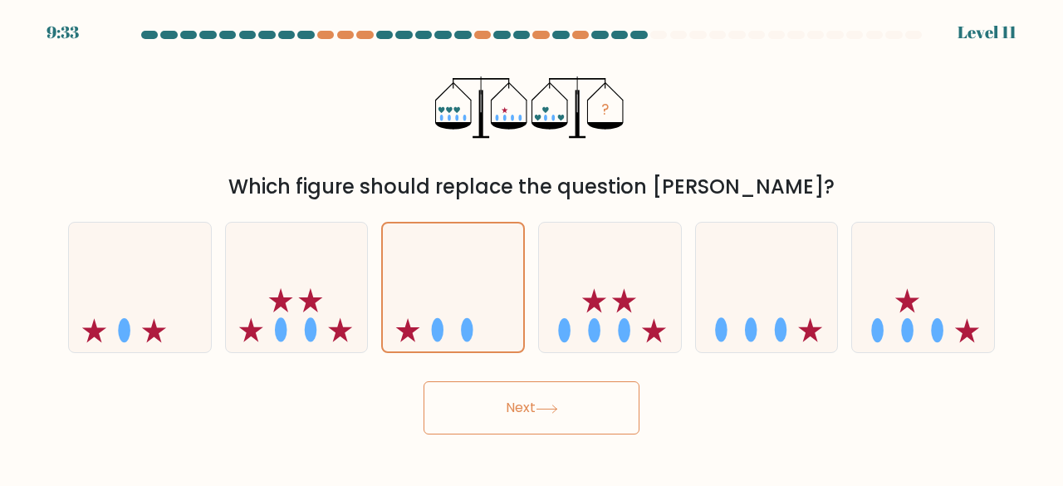
click at [476, 417] on button "Next" at bounding box center [531, 407] width 216 height 53
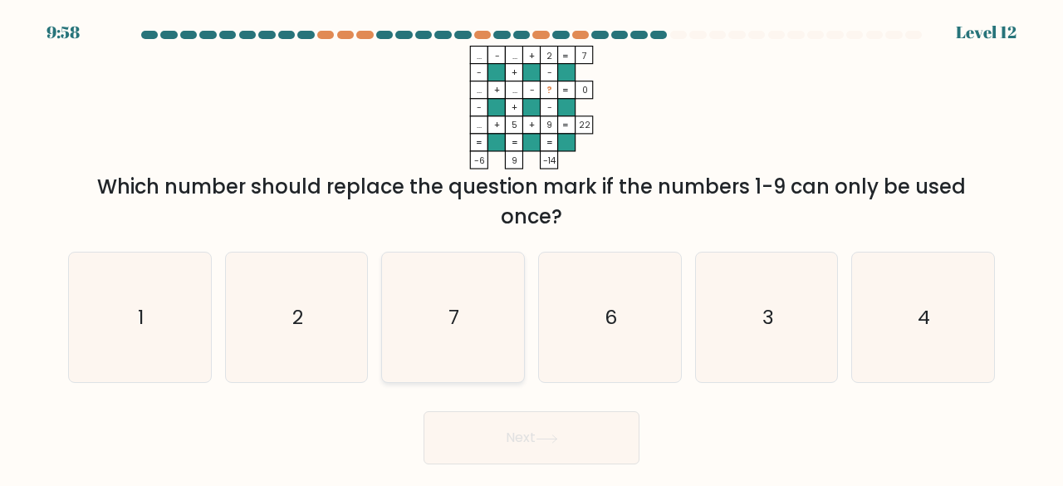
click at [477, 339] on icon "7" at bounding box center [453, 317] width 130 height 130
click at [531, 247] on input "c. 7" at bounding box center [531, 245] width 1 height 4
radio input "true"
click at [475, 416] on button "Next" at bounding box center [531, 437] width 216 height 53
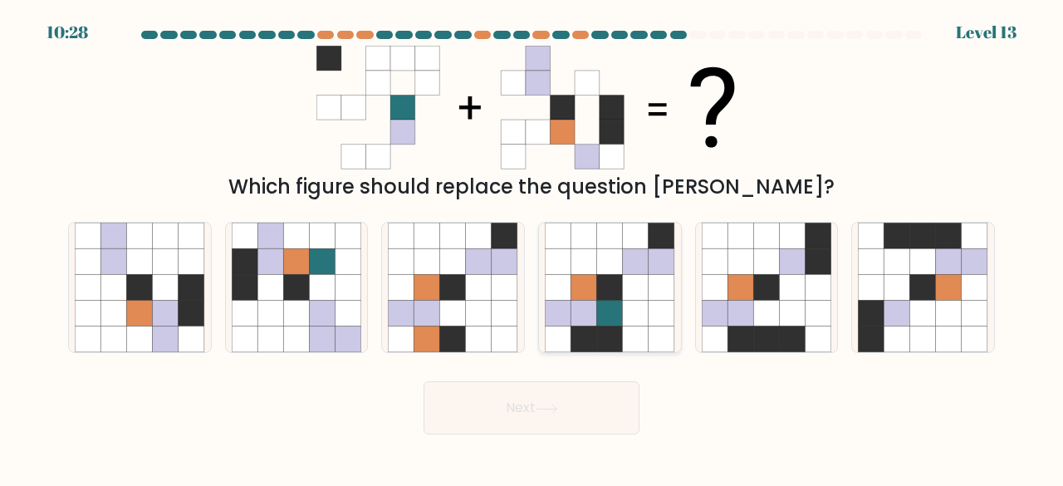
click at [565, 313] on icon at bounding box center [558, 314] width 26 height 26
click at [532, 247] on input "d." at bounding box center [531, 245] width 1 height 4
radio input "true"
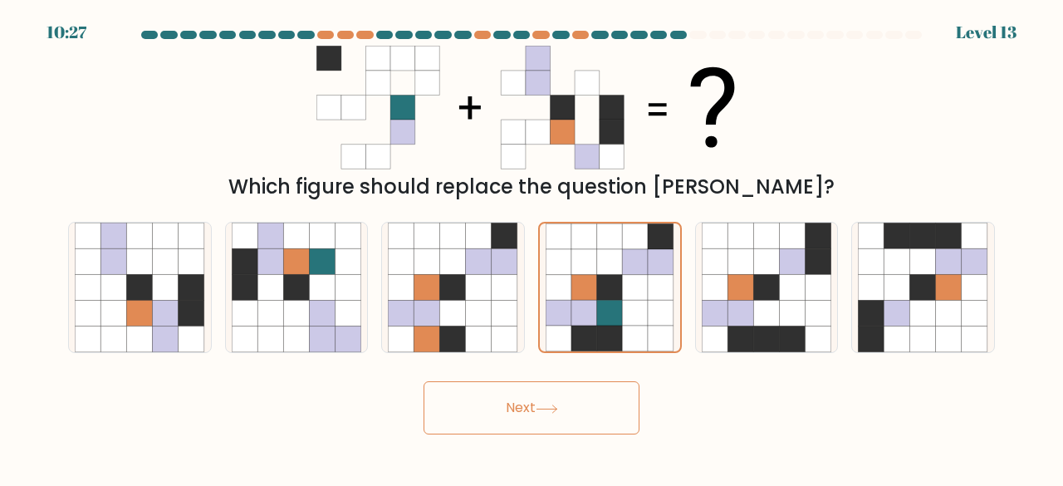
click at [516, 412] on button "Next" at bounding box center [531, 407] width 216 height 53
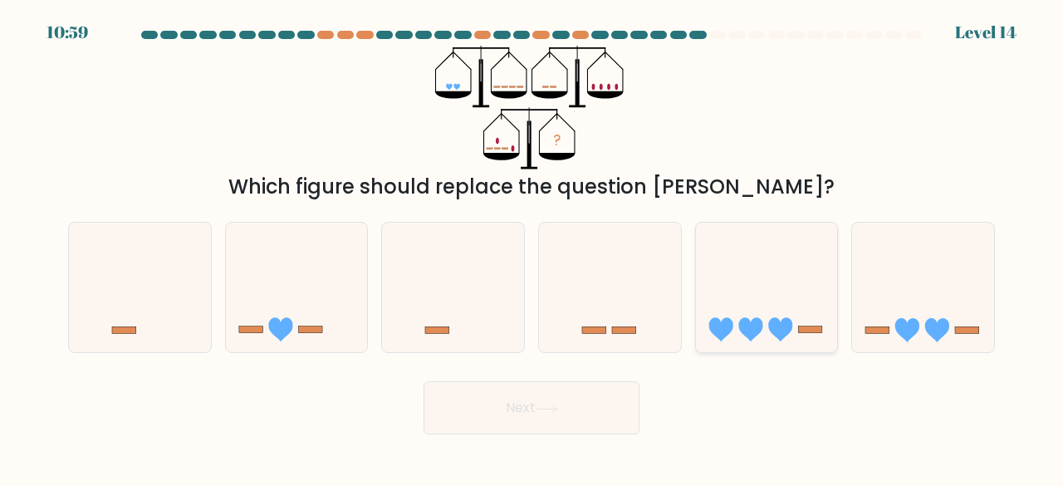
click at [737, 312] on icon at bounding box center [767, 286] width 142 height 117
click at [532, 247] on input "e." at bounding box center [531, 245] width 1 height 4
radio input "true"
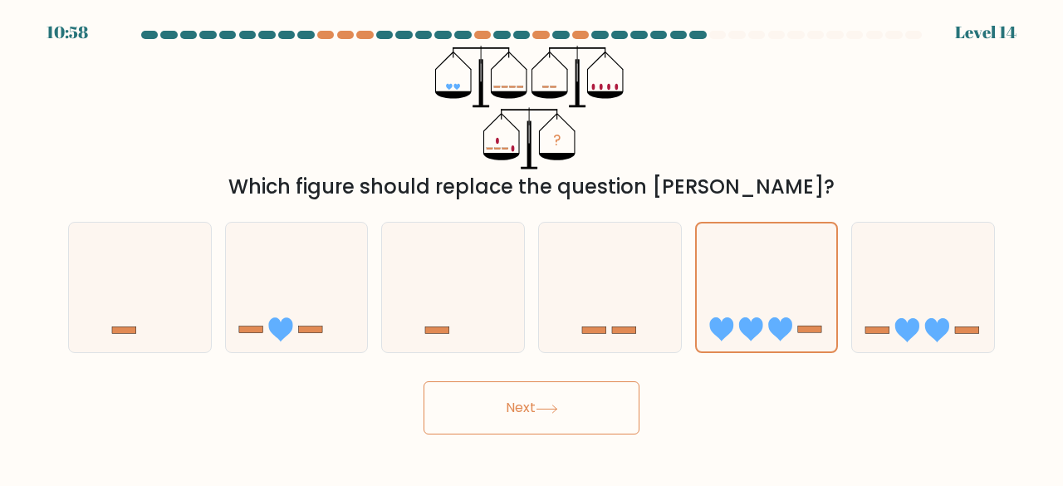
click at [507, 404] on button "Next" at bounding box center [531, 407] width 216 height 53
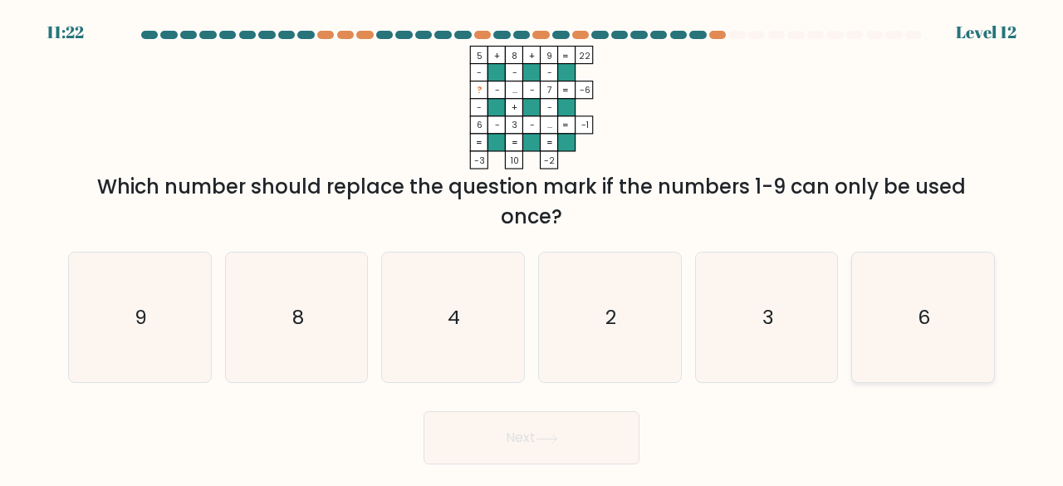
click at [880, 345] on icon "6" at bounding box center [923, 317] width 130 height 130
click at [532, 247] on input "f. 6" at bounding box center [531, 245] width 1 height 4
radio input "true"
click at [585, 441] on button "Next" at bounding box center [531, 437] width 216 height 53
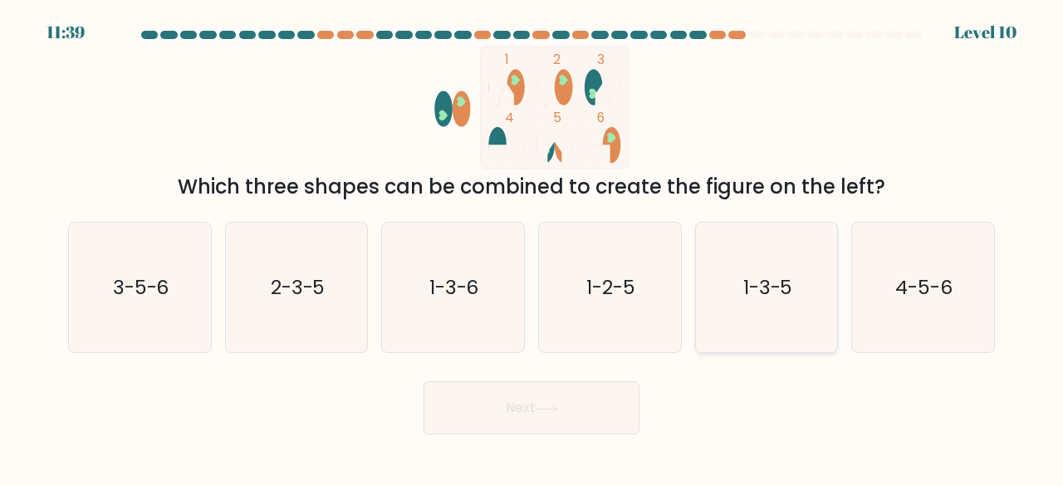
click at [729, 276] on icon "1-3-5" at bounding box center [767, 288] width 130 height 130
click at [532, 247] on input "e. 1-3-5" at bounding box center [531, 245] width 1 height 4
radio input "true"
click at [565, 396] on button "Next" at bounding box center [531, 407] width 216 height 53
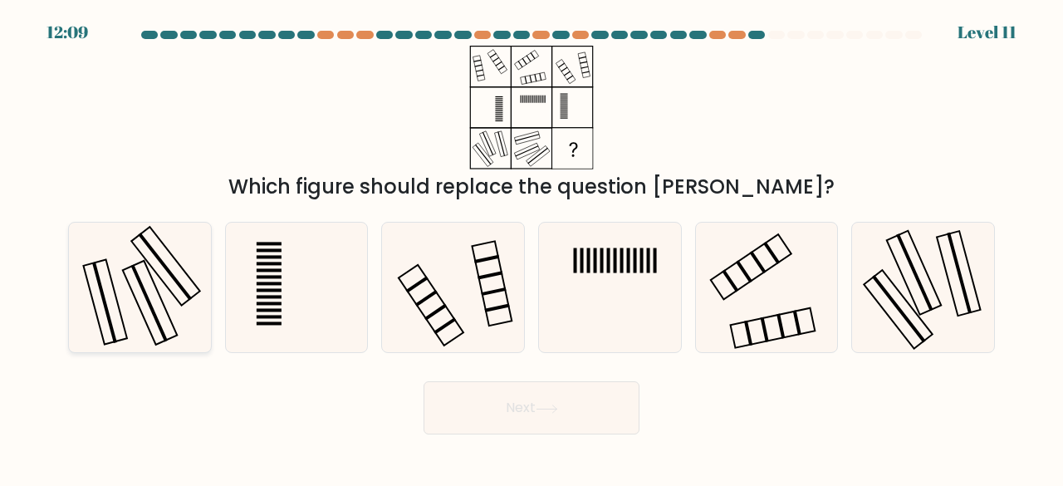
click at [126, 303] on icon at bounding box center [140, 288] width 130 height 130
click at [531, 247] on input "a." at bounding box center [531, 245] width 1 height 4
radio input "true"
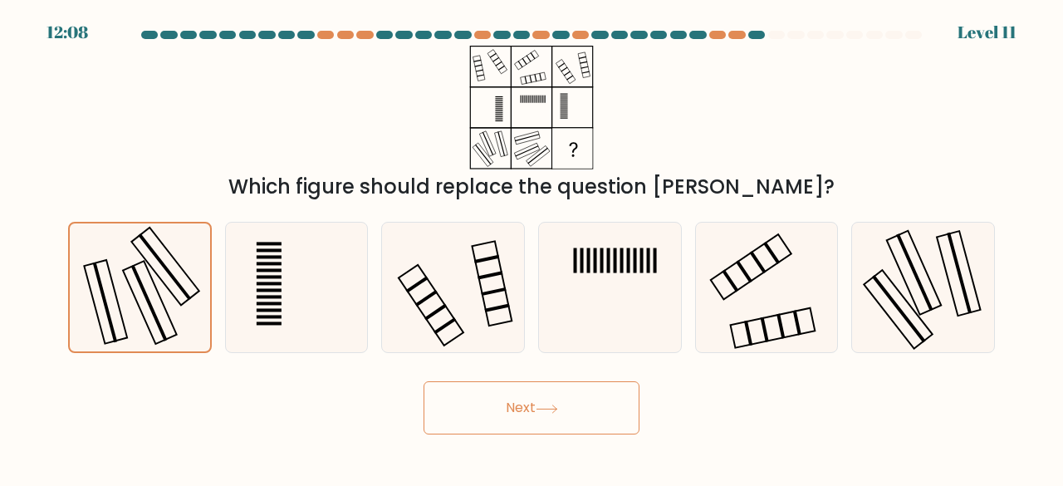
click at [498, 396] on button "Next" at bounding box center [531, 407] width 216 height 53
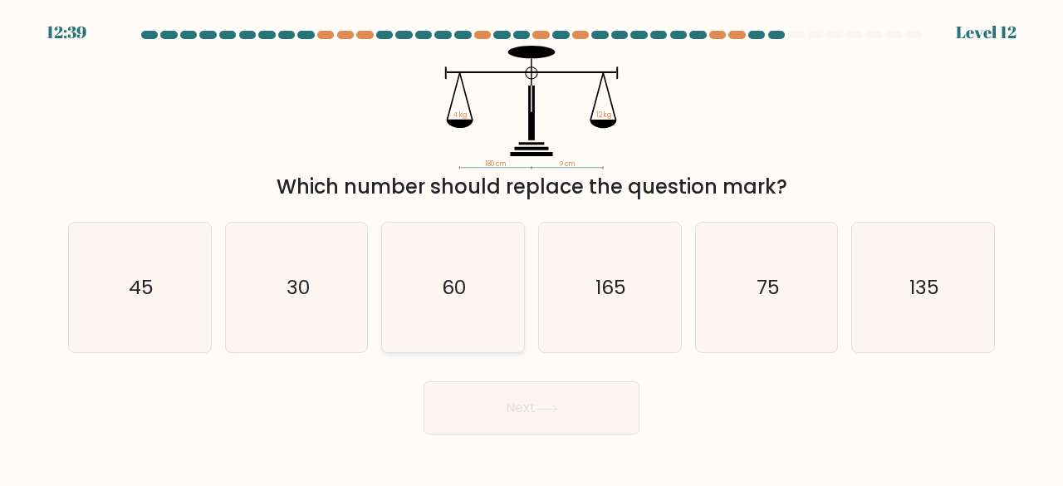
click at [454, 263] on icon "60" at bounding box center [453, 288] width 130 height 130
click at [531, 247] on input "c. 60" at bounding box center [531, 245] width 1 height 4
radio input "true"
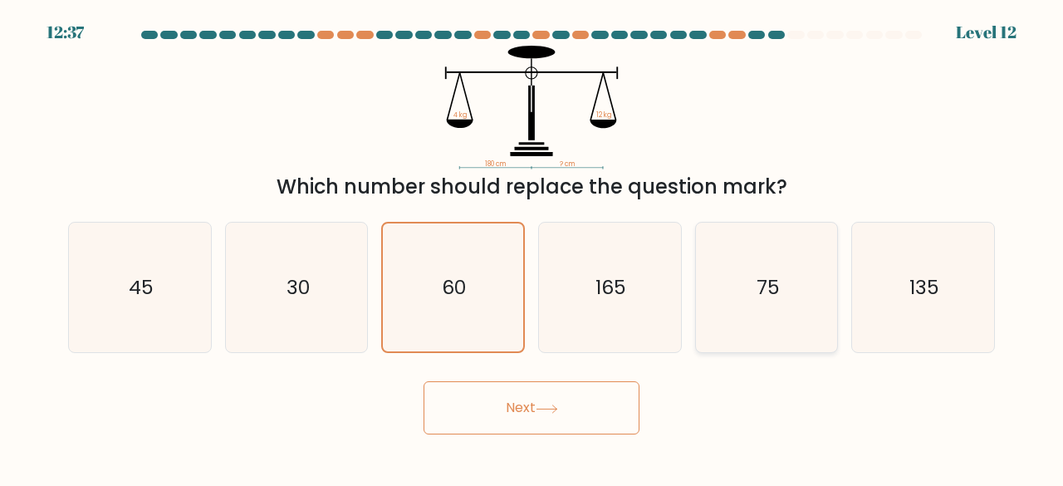
click at [799, 299] on icon "75" at bounding box center [767, 288] width 130 height 130
click at [532, 247] on input "e. 75" at bounding box center [531, 245] width 1 height 4
radio input "true"
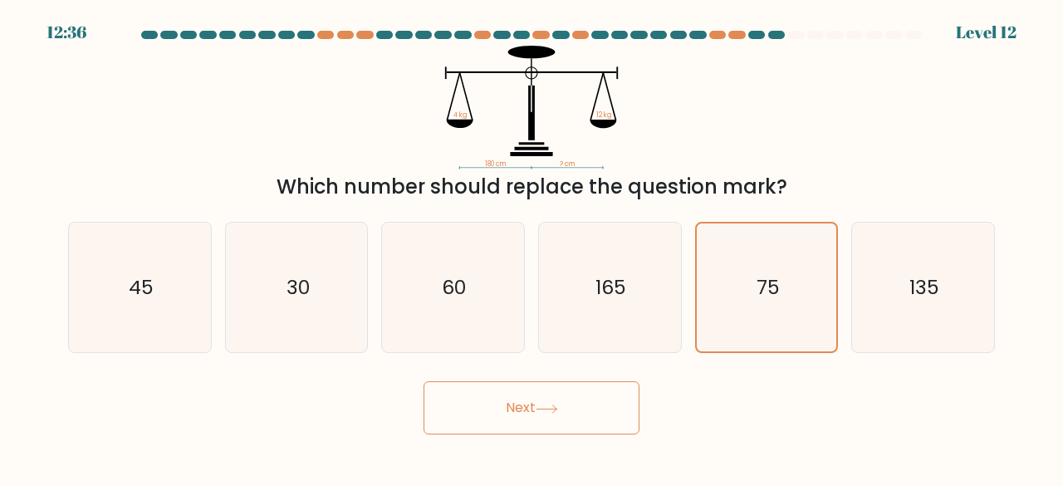
click at [611, 421] on button "Next" at bounding box center [531, 407] width 216 height 53
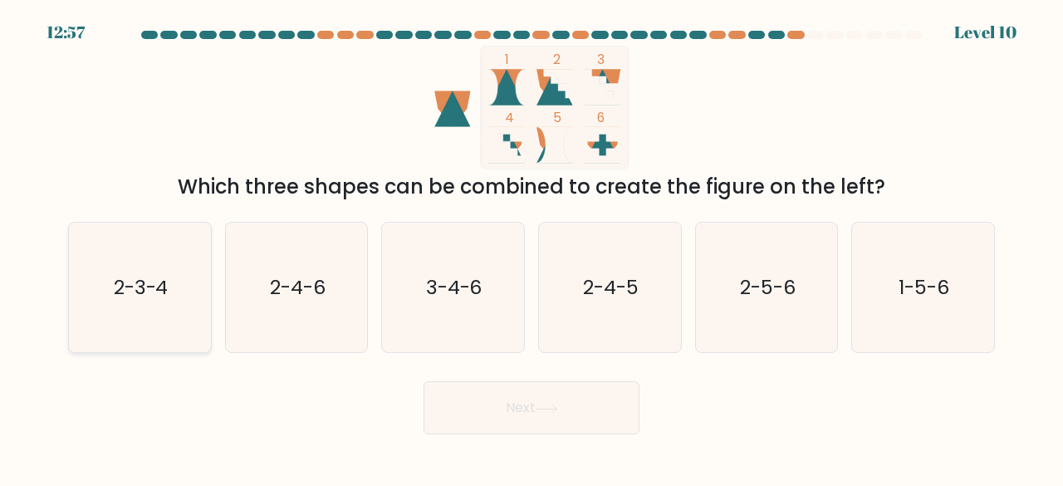
click at [110, 278] on icon "2-3-4" at bounding box center [140, 288] width 130 height 130
click at [531, 247] on input "a. 2-3-4" at bounding box center [531, 245] width 1 height 4
radio input "true"
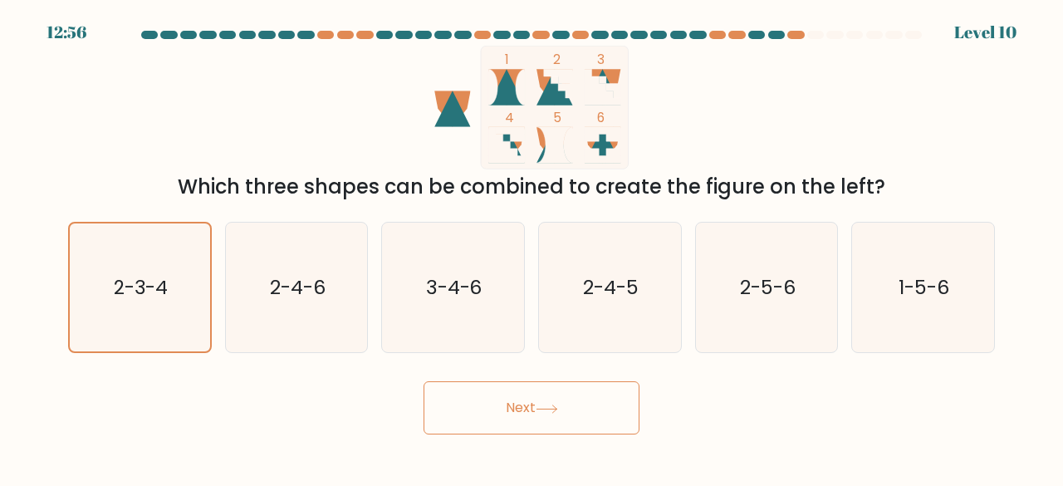
drag, startPoint x: 418, startPoint y: 400, endPoint x: 453, endPoint y: 418, distance: 39.0
click at [453, 418] on div "Next" at bounding box center [531, 403] width 947 height 61
click at [453, 418] on button "Next" at bounding box center [531, 407] width 216 height 53
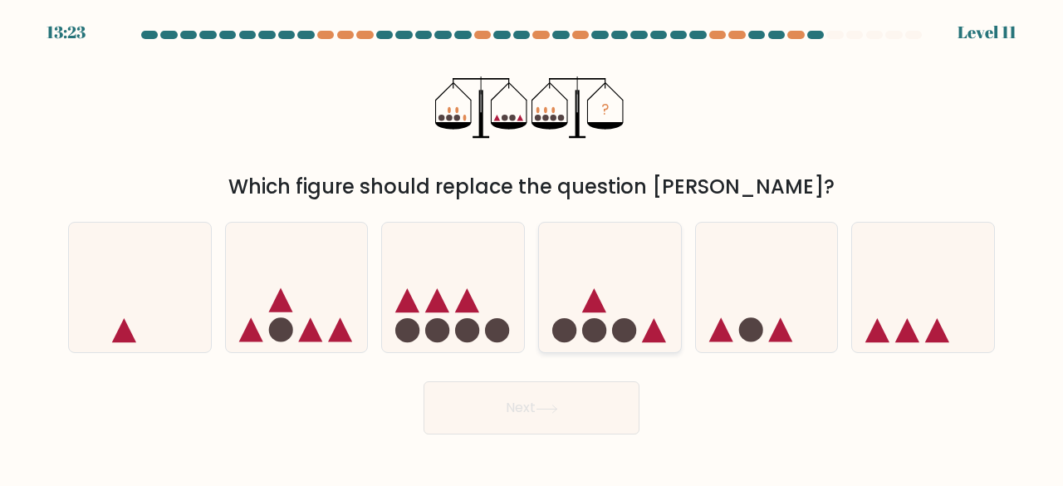
click at [604, 325] on circle at bounding box center [594, 330] width 24 height 24
click at [532, 247] on input "d." at bounding box center [531, 245] width 1 height 4
radio input "true"
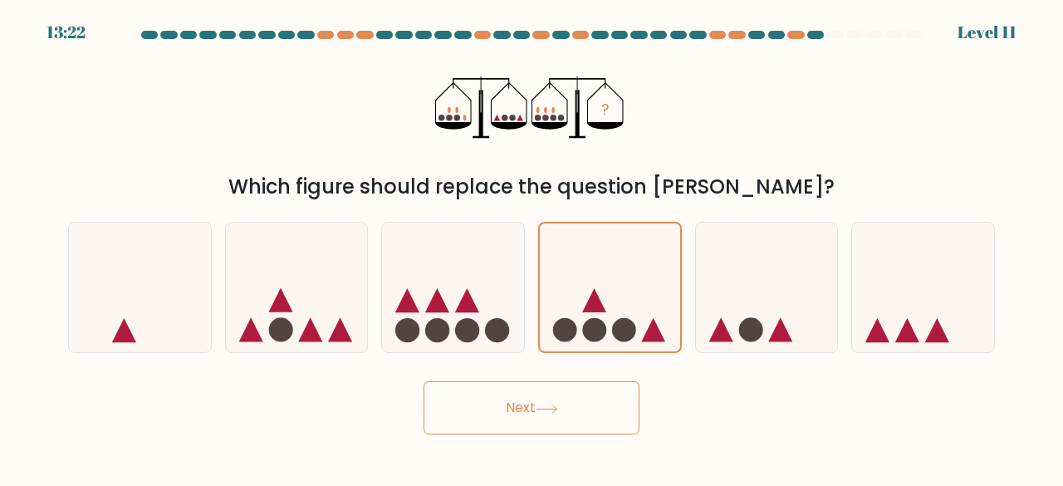
click at [570, 378] on div "Next" at bounding box center [531, 403] width 947 height 61
click at [534, 414] on button "Next" at bounding box center [531, 407] width 216 height 53
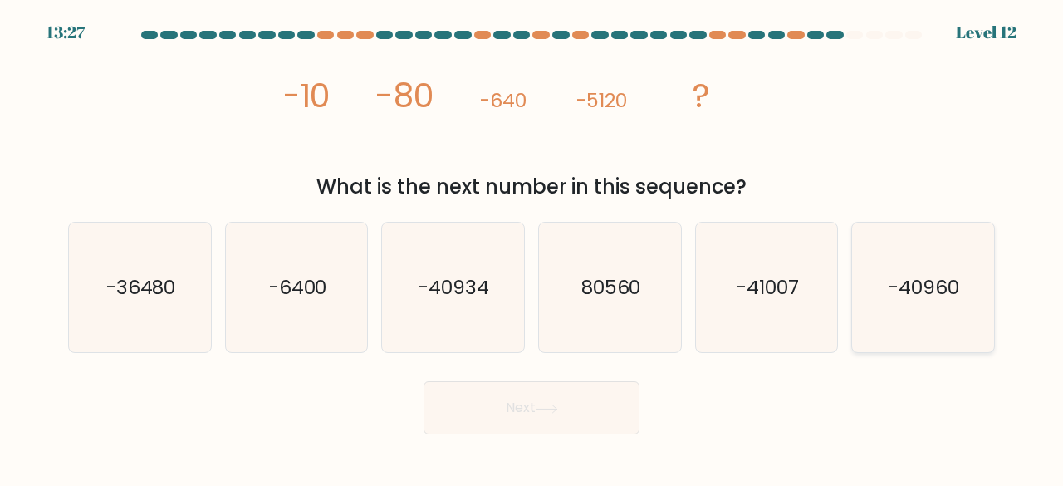
click at [877, 328] on icon "-40960" at bounding box center [923, 288] width 130 height 130
click at [532, 247] on input "f. -40960" at bounding box center [531, 245] width 1 height 4
radio input "true"
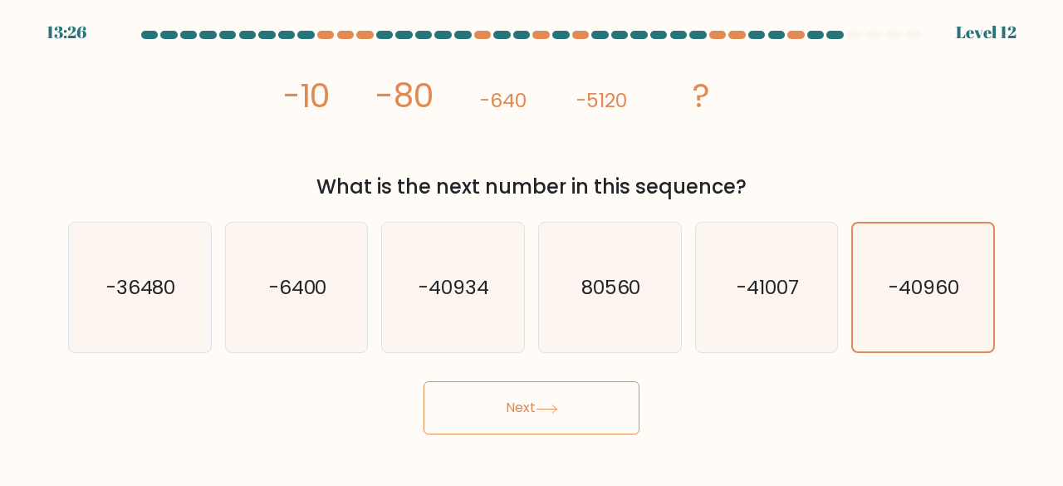
click at [558, 404] on icon at bounding box center [547, 408] width 22 height 9
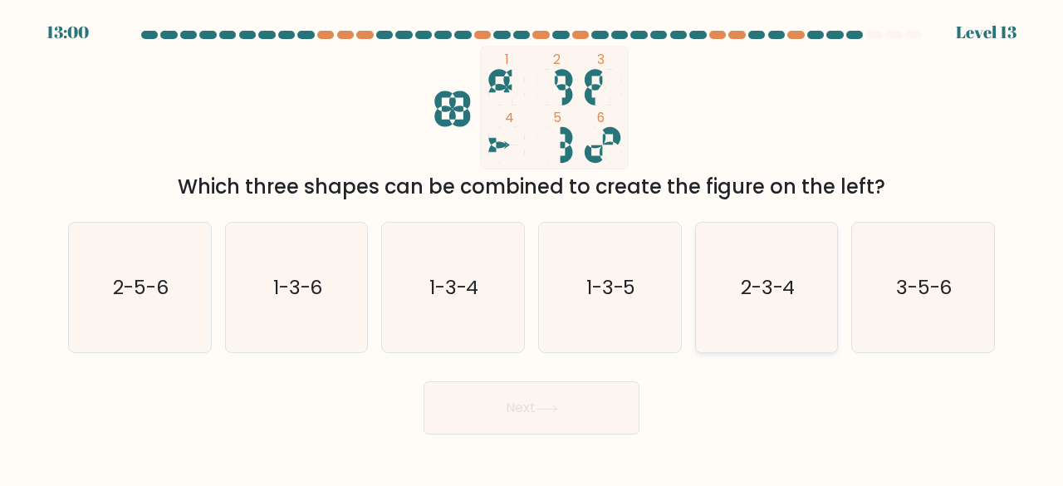
click at [769, 328] on icon "2-3-4" at bounding box center [767, 288] width 130 height 130
click at [532, 247] on input "e. 2-3-4" at bounding box center [531, 245] width 1 height 4
radio input "true"
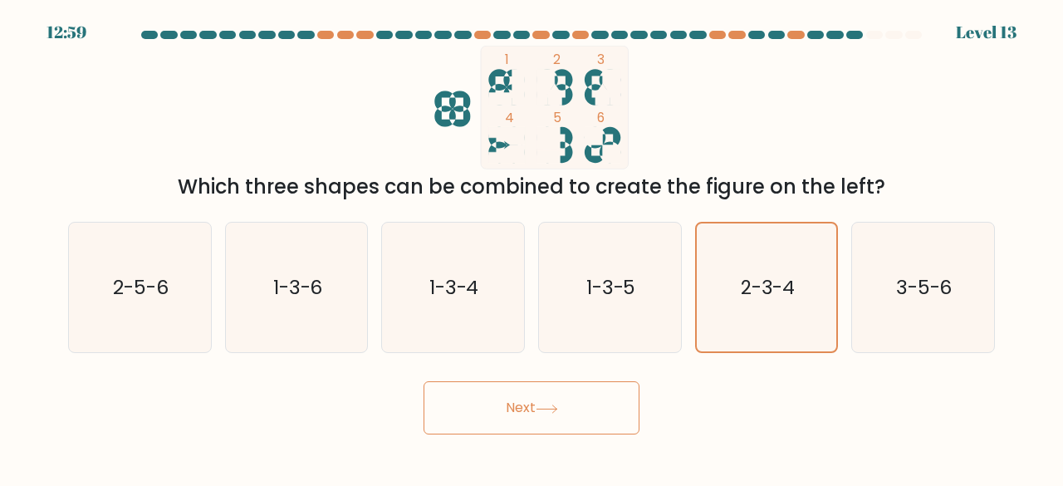
click at [547, 381] on button "Next" at bounding box center [531, 407] width 216 height 53
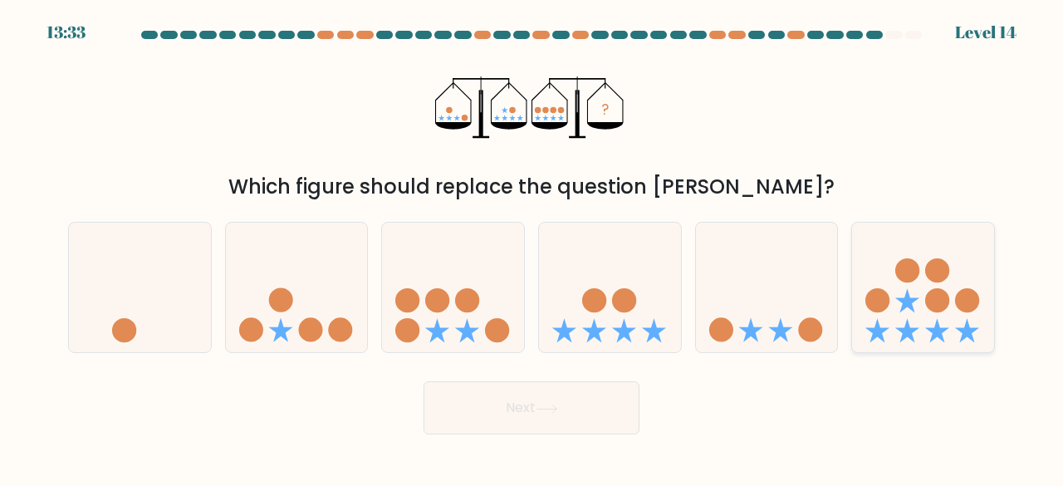
click at [910, 320] on icon at bounding box center [923, 286] width 142 height 117
click at [532, 247] on input "f." at bounding box center [531, 245] width 1 height 4
radio input "true"
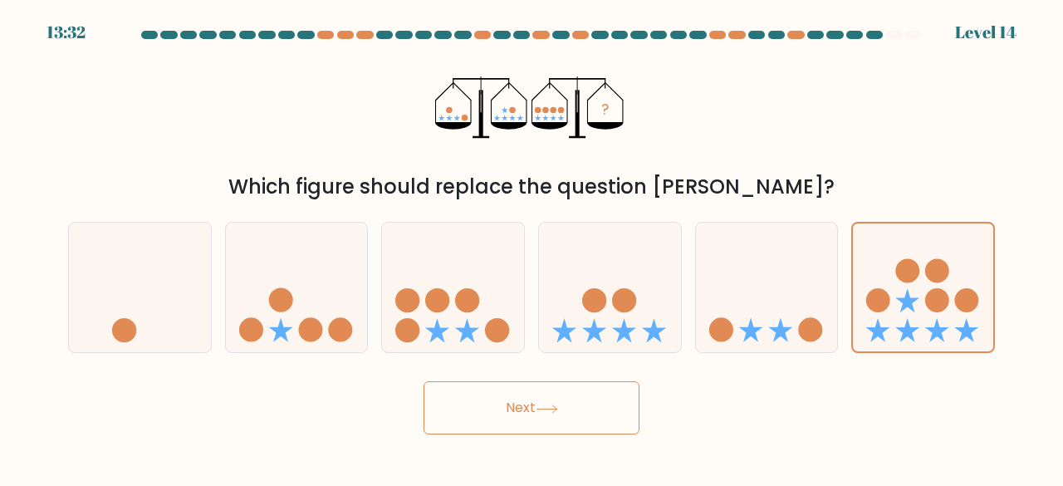
click at [566, 413] on button "Next" at bounding box center [531, 407] width 216 height 53
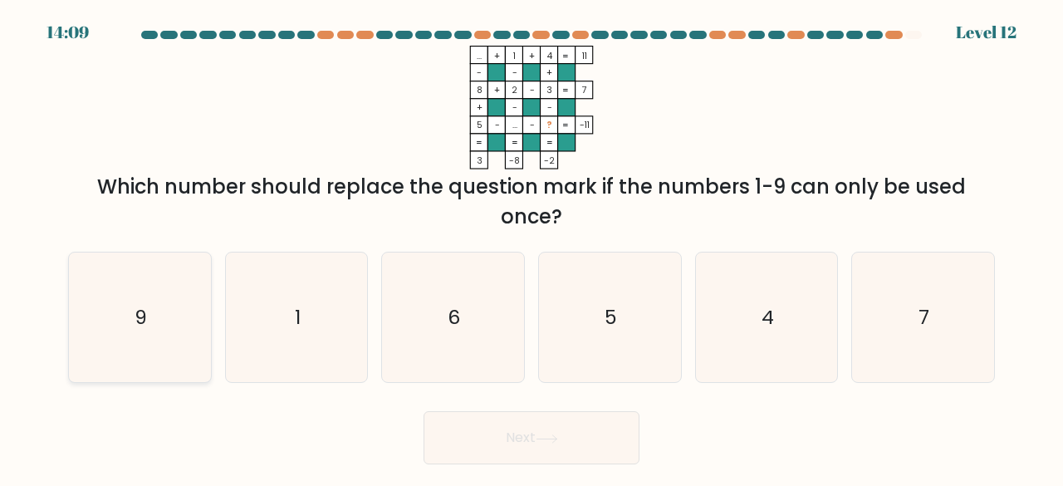
click at [121, 338] on icon "9" at bounding box center [140, 317] width 130 height 130
click at [531, 247] on input "a. 9" at bounding box center [531, 245] width 1 height 4
radio input "true"
click at [476, 428] on button "Next" at bounding box center [531, 437] width 216 height 53
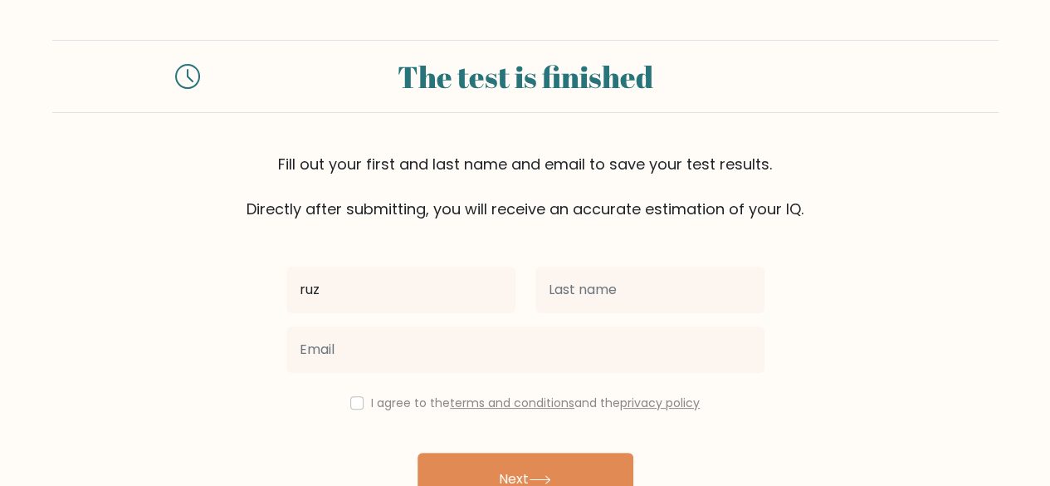
type input "ruz"
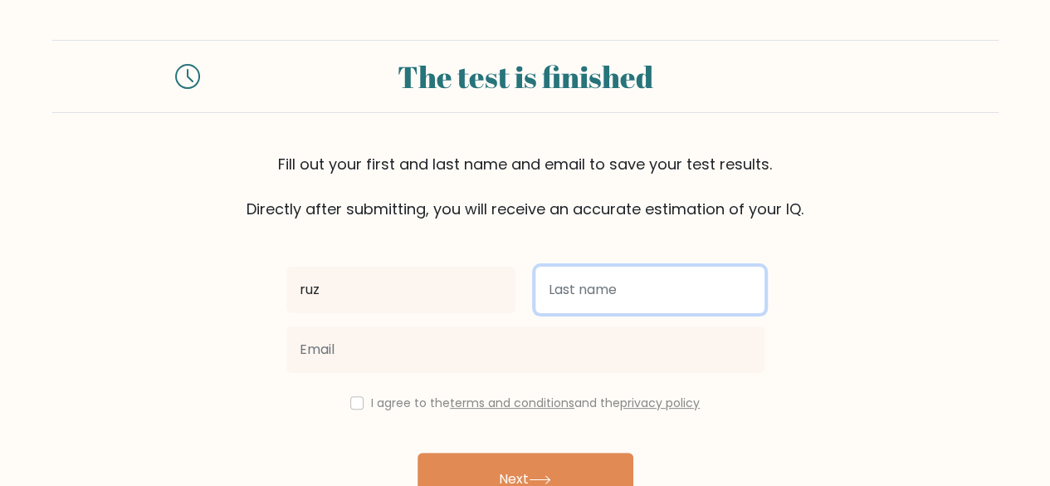
click at [586, 289] on input "text" at bounding box center [650, 290] width 229 height 46
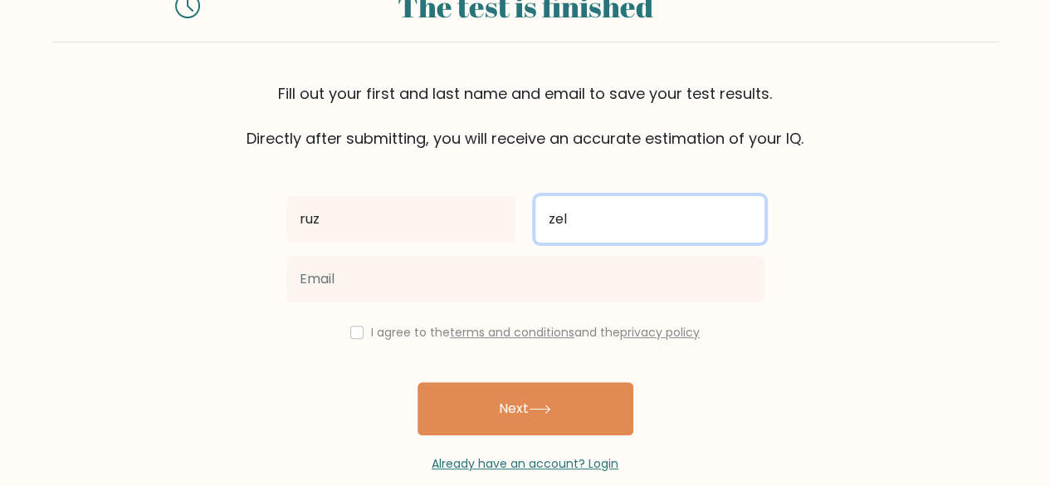
scroll to position [71, 0]
type input "zel"
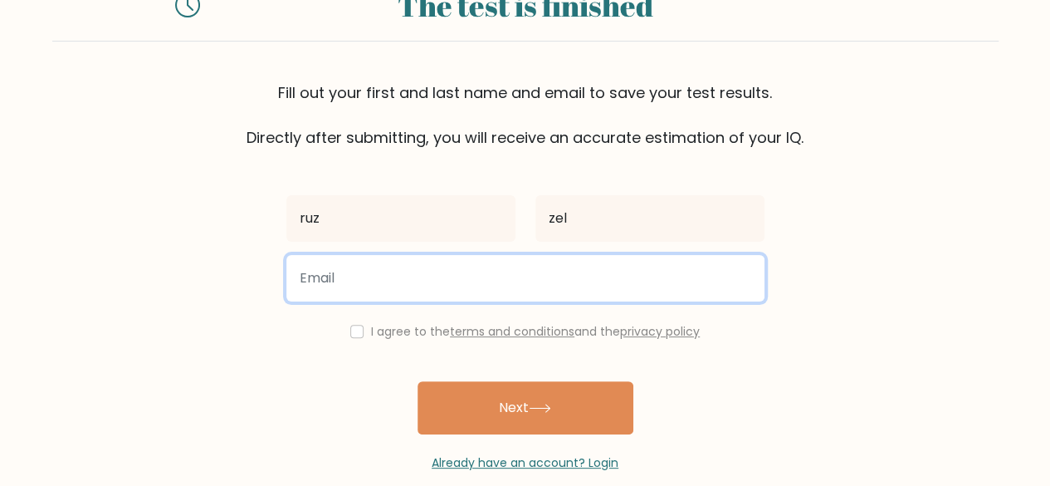
click at [464, 290] on input "email" at bounding box center [525, 278] width 478 height 46
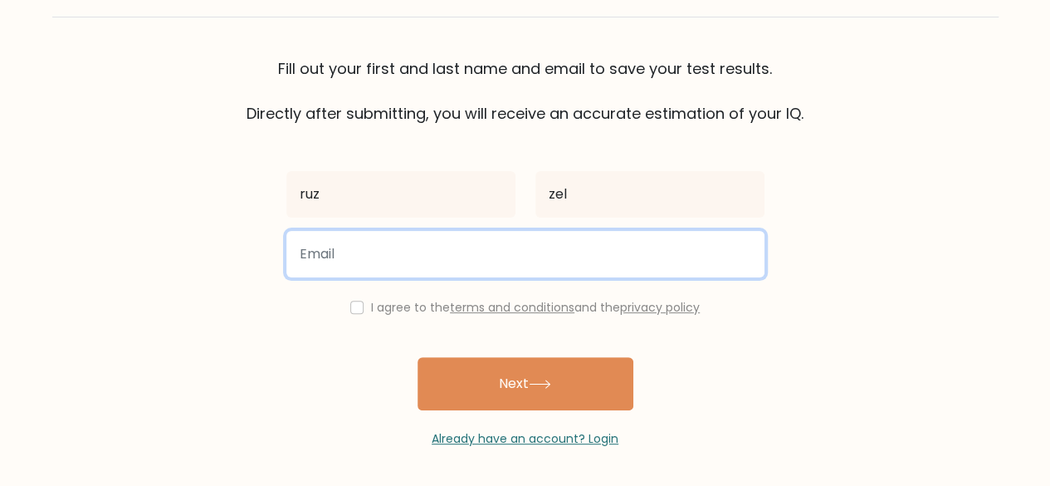
click at [457, 261] on input "email" at bounding box center [525, 254] width 478 height 46
type input "u0668735949@gmail.com"
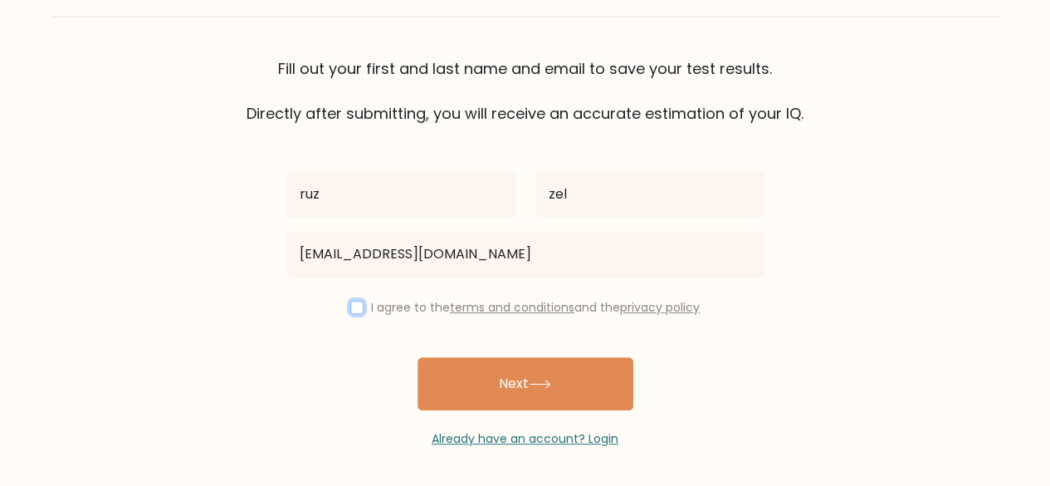
click at [352, 305] on input "checkbox" at bounding box center [356, 307] width 13 height 13
checkbox input "true"
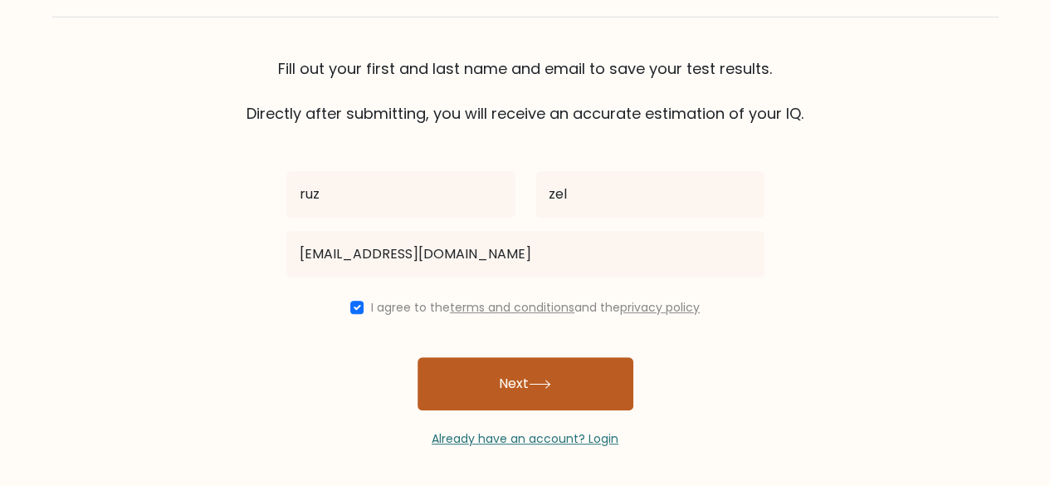
click at [491, 394] on button "Next" at bounding box center [526, 383] width 216 height 53
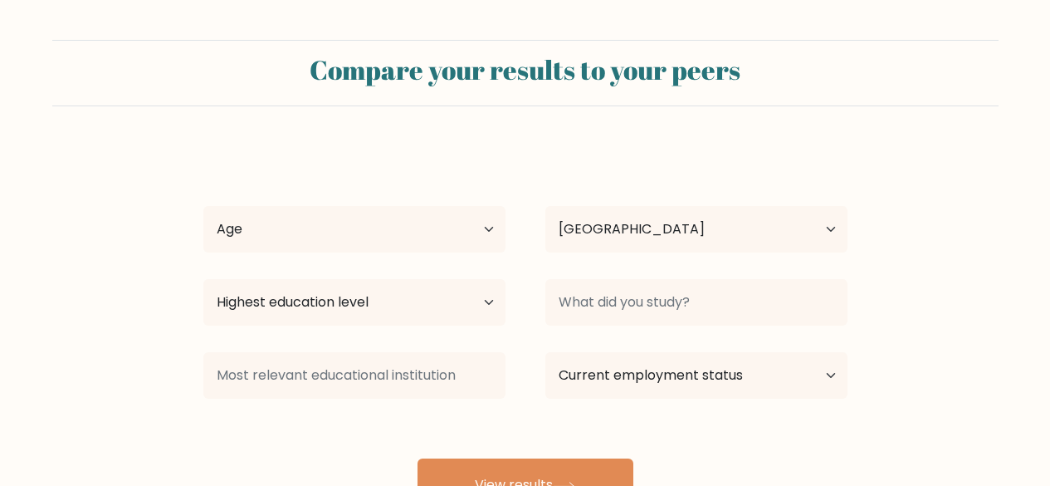
select select "IE"
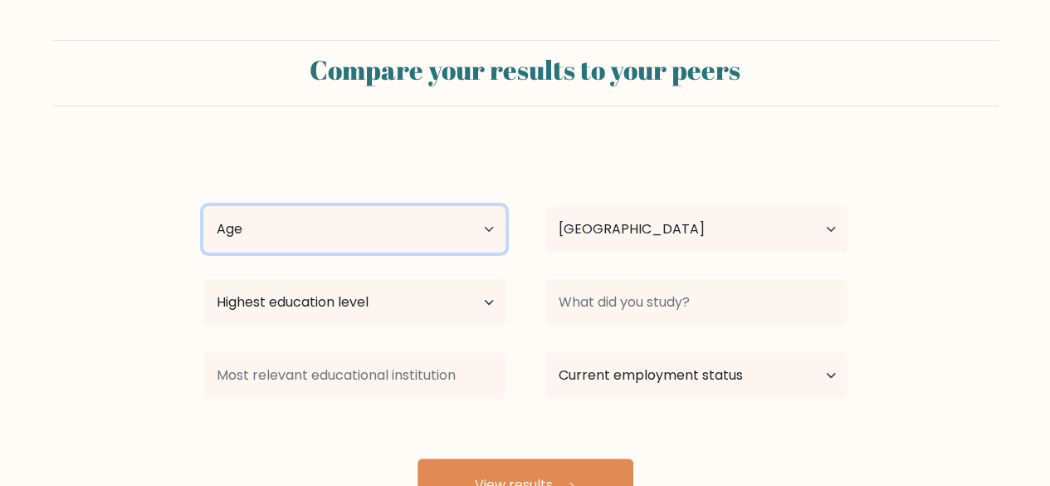
click at [445, 238] on select "Age Under 18 years old 18-24 years old 25-34 years old 35-44 years old 45-54 ye…" at bounding box center [354, 229] width 302 height 46
select select "min_18"
click at [203, 206] on select "Age Under 18 years old 18-24 years old 25-34 years old 35-44 years old 45-54 ye…" at bounding box center [354, 229] width 302 height 46
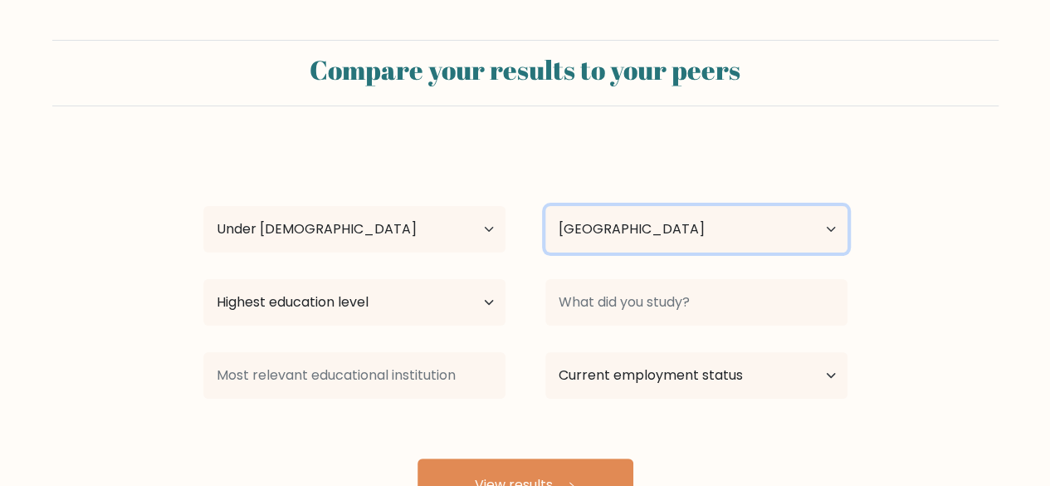
click at [573, 219] on select "Country Afghanistan Albania Algeria American Samoa Andorra Angola Anguilla Anta…" at bounding box center [697, 229] width 302 height 46
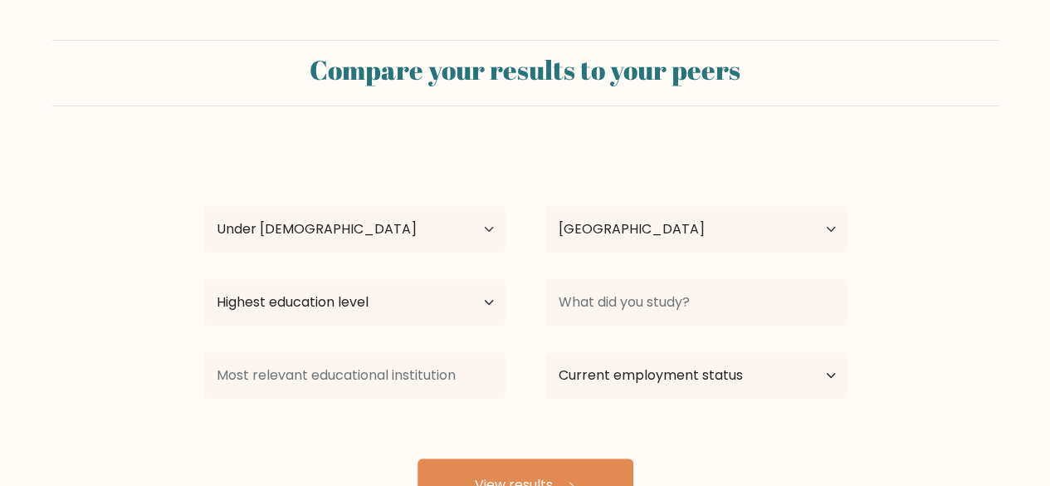
click at [467, 156] on div "ruz zel Age Under 18 years old 18-24 years old 25-34 years old 35-44 years old …" at bounding box center [525, 328] width 664 height 365
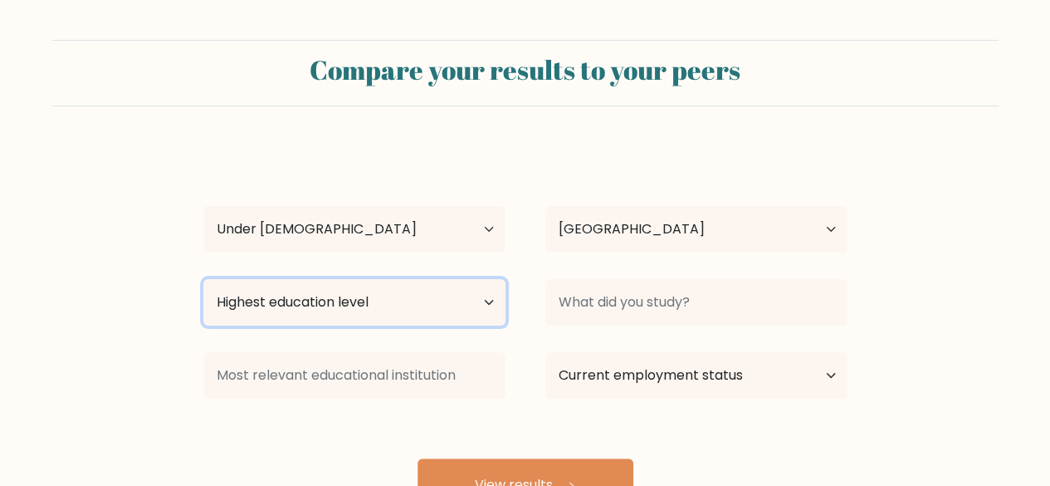
click at [438, 310] on select "Highest education level No schooling Primary Lower Secondary Upper Secondary Oc…" at bounding box center [354, 302] width 302 height 46
select select "upper_secondary"
click at [203, 279] on select "Highest education level No schooling Primary Lower Secondary Upper Secondary Oc…" at bounding box center [354, 302] width 302 height 46
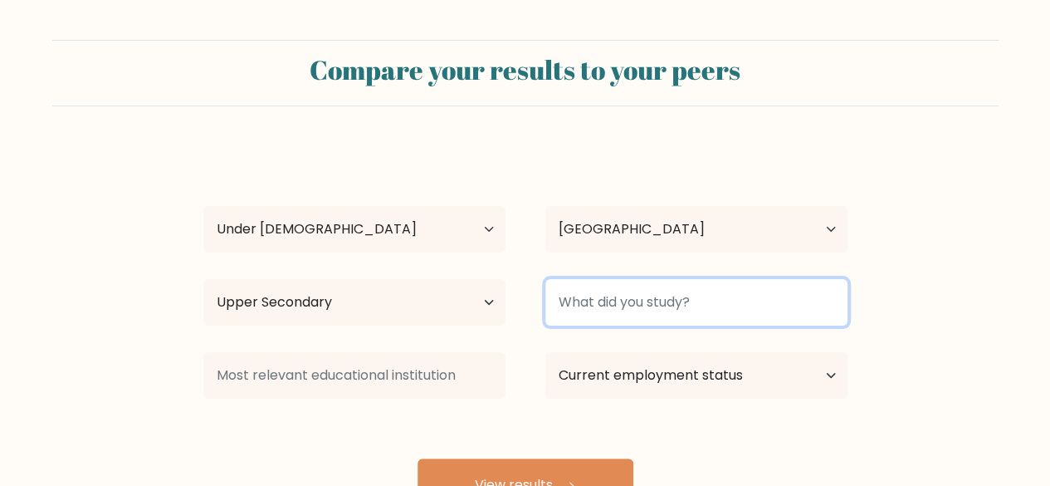
click at [585, 309] on input at bounding box center [697, 302] width 302 height 46
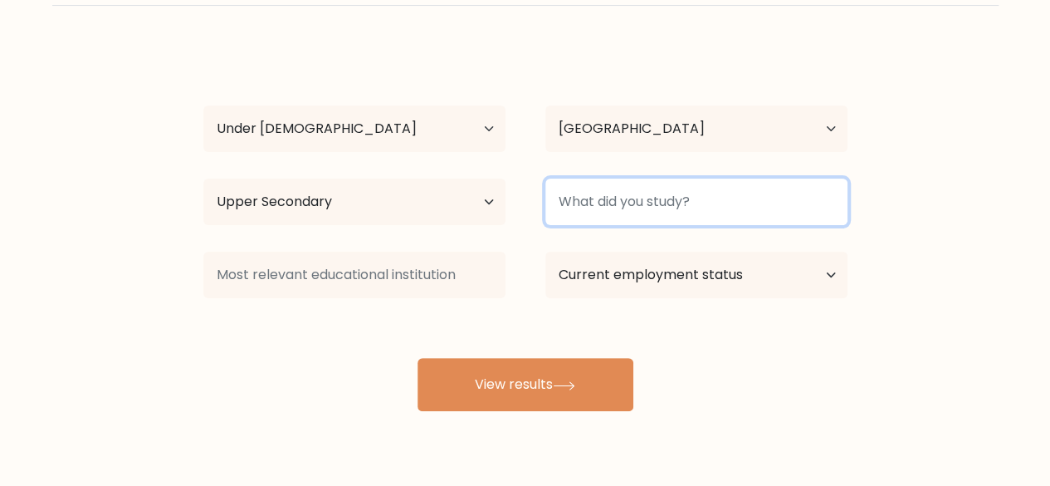
scroll to position [101, 0]
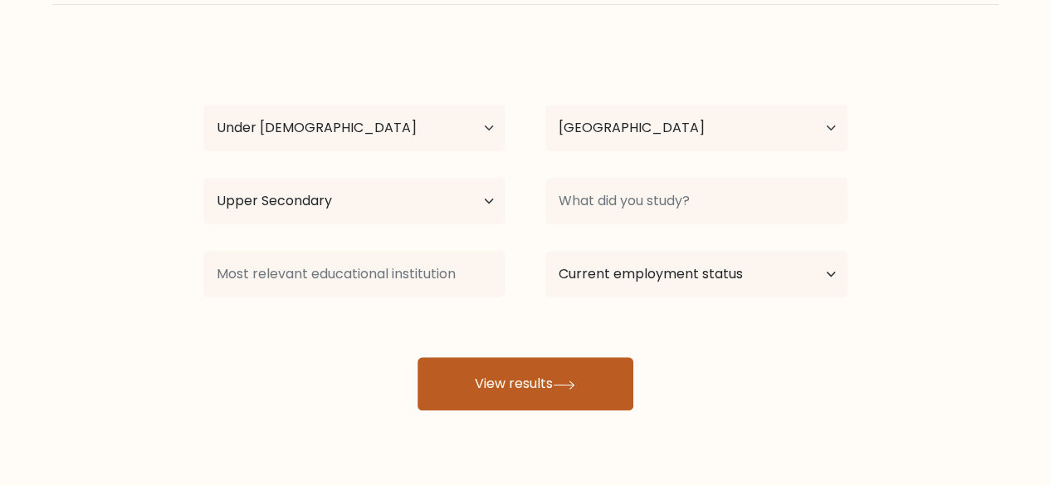
click at [558, 381] on icon at bounding box center [564, 384] width 22 height 9
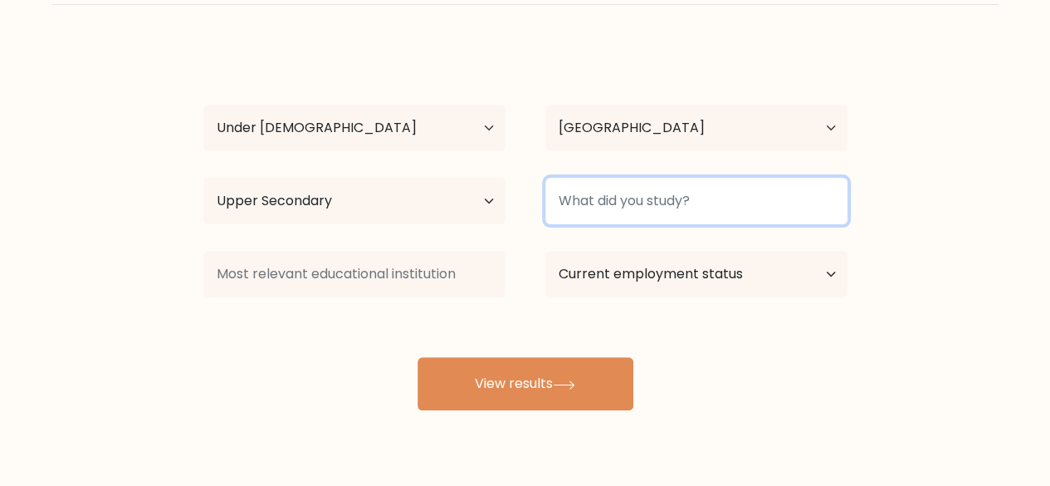
click at [657, 193] on input at bounding box center [697, 201] width 302 height 46
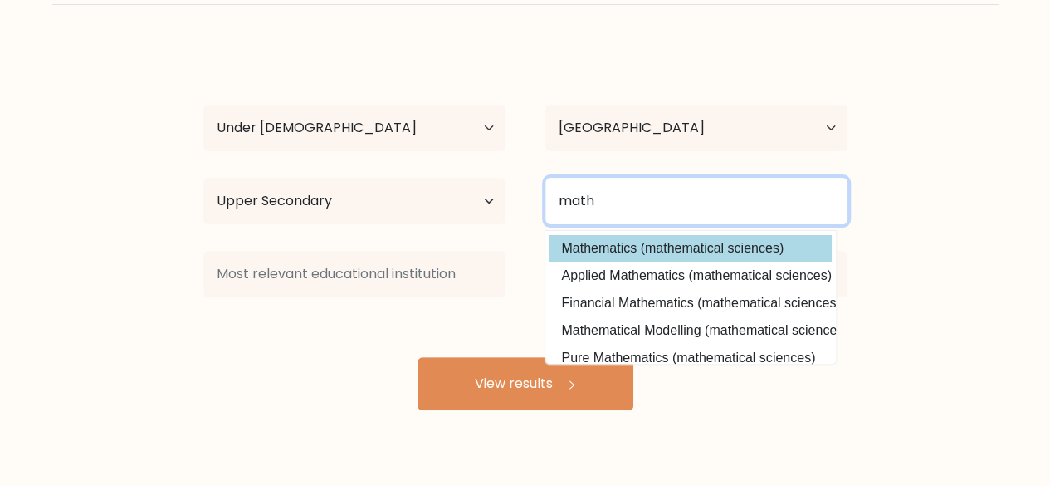
type input "math"
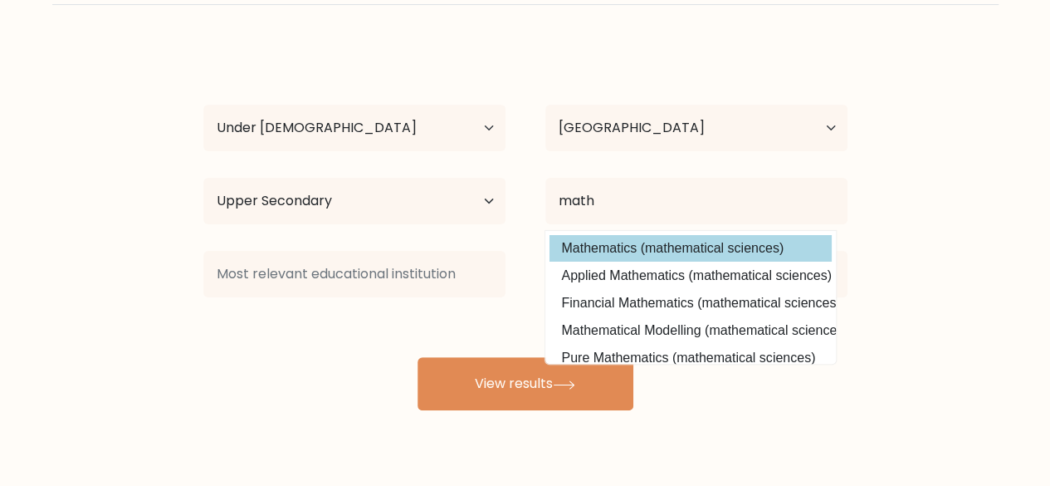
click at [756, 253] on div "ruz zel Age Under 18 years old 18-24 years old 25-34 years old 35-44 years old …" at bounding box center [525, 227] width 664 height 365
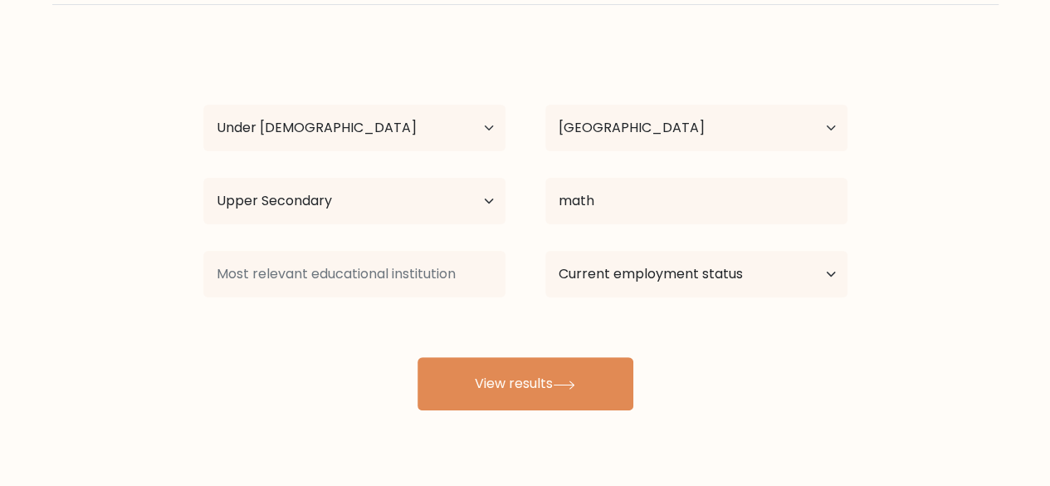
drag, startPoint x: 454, startPoint y: 247, endPoint x: 443, endPoint y: 270, distance: 25.6
click at [443, 270] on div at bounding box center [355, 274] width 342 height 60
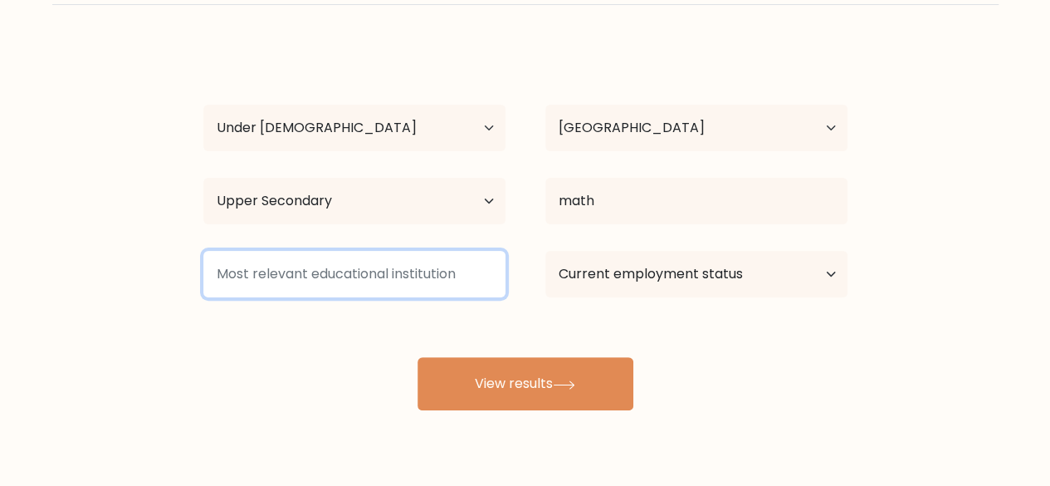
click at [443, 270] on input at bounding box center [354, 274] width 302 height 46
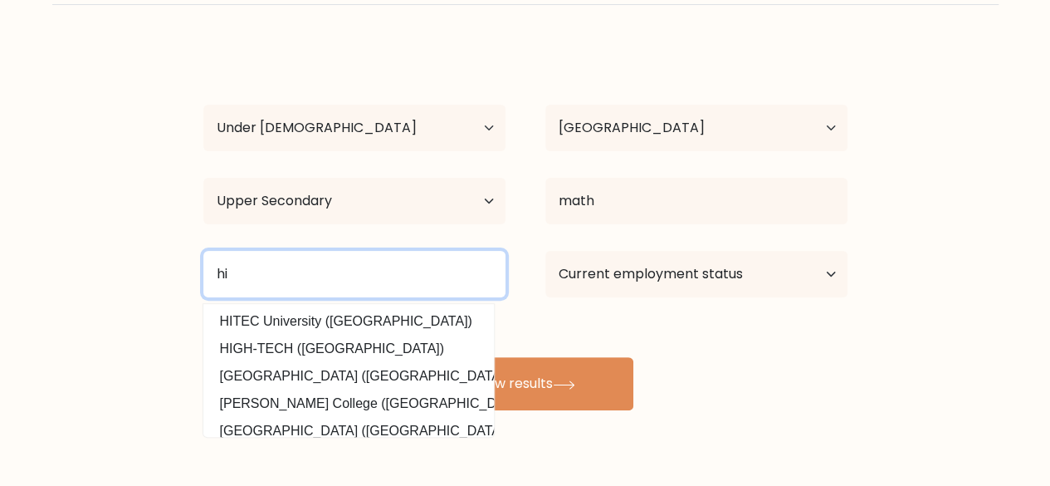
type input "h"
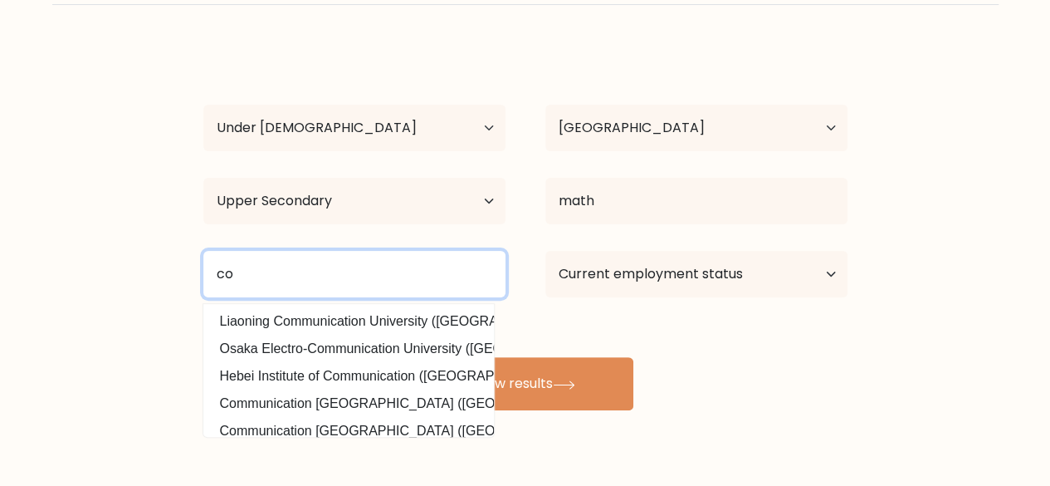
type input "c"
type input "b"
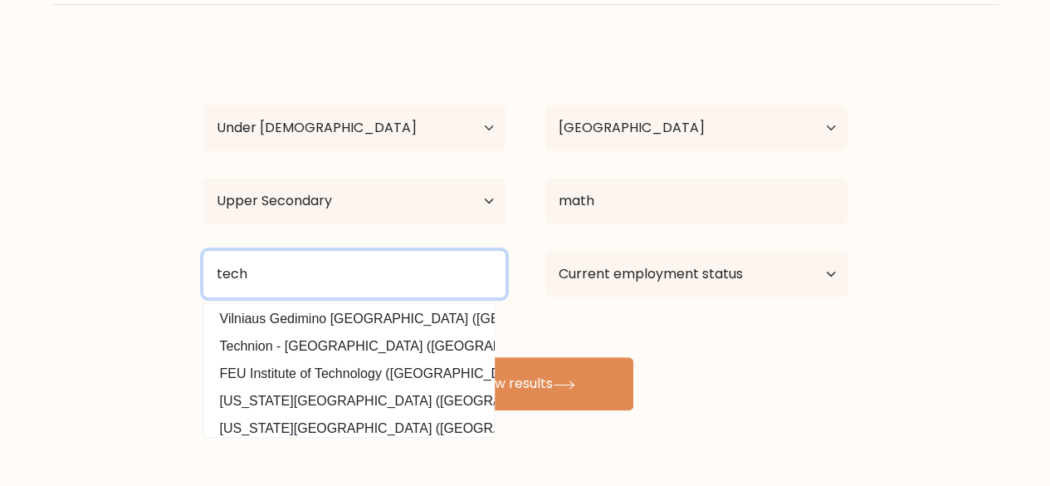
scroll to position [113, 0]
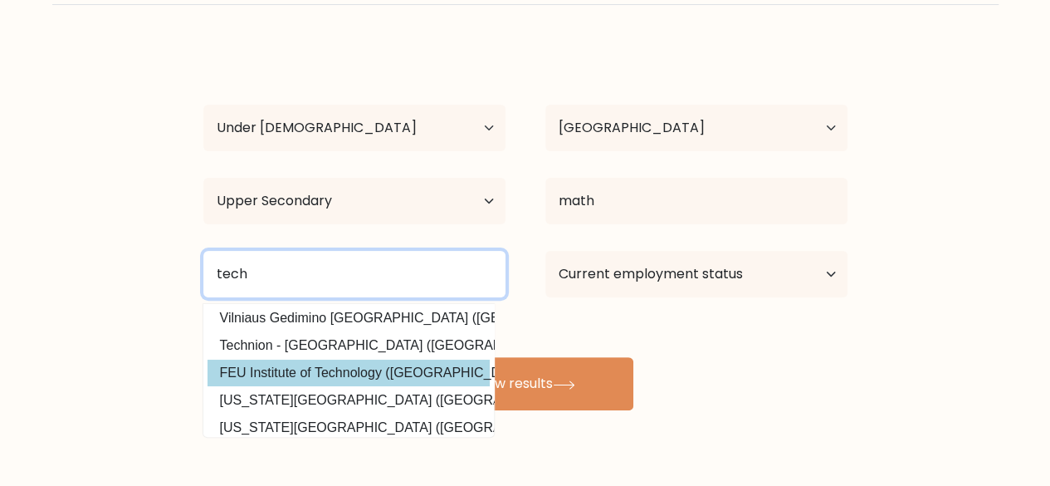
type input "tech"
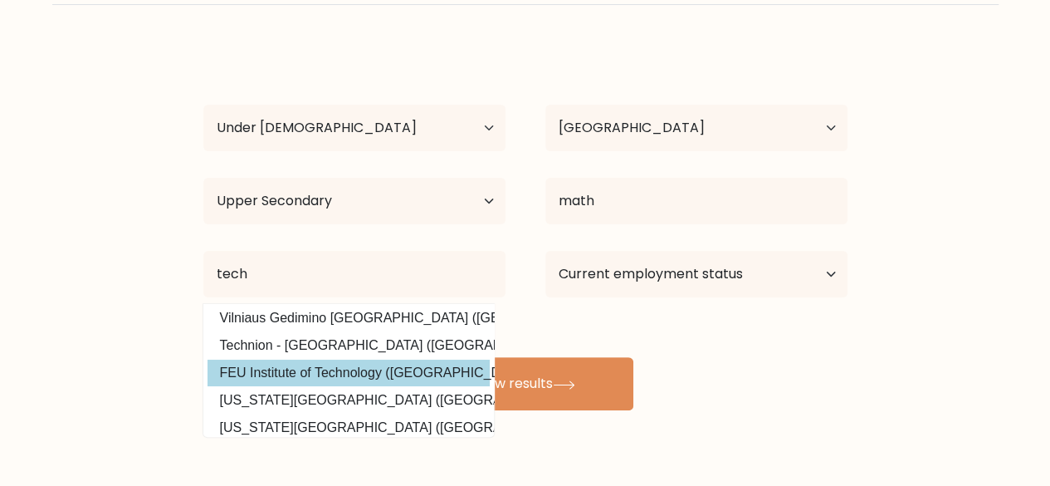
click at [375, 378] on div "ruz zel Age Under 18 years old 18-24 years old 25-34 years old 35-44 years old …" at bounding box center [525, 227] width 664 height 365
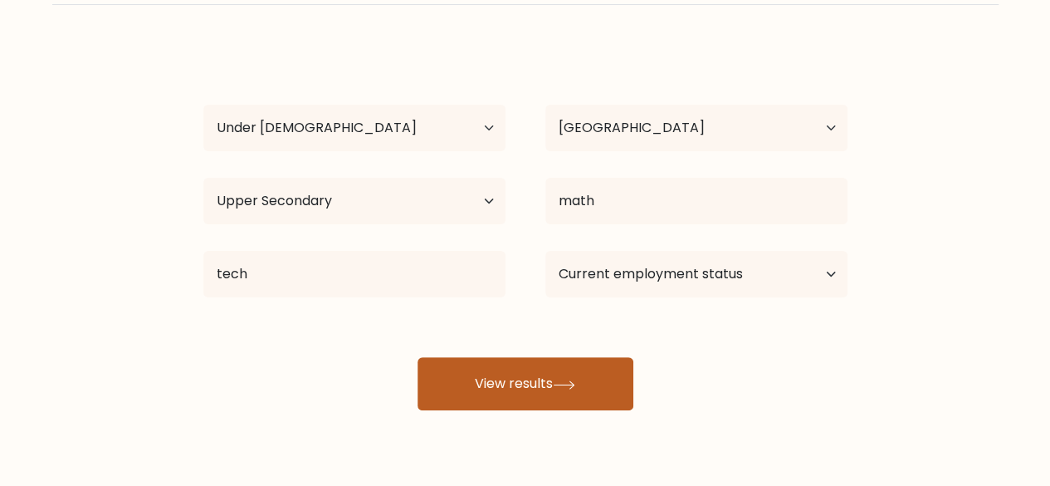
click at [468, 378] on button "View results" at bounding box center [526, 383] width 216 height 53
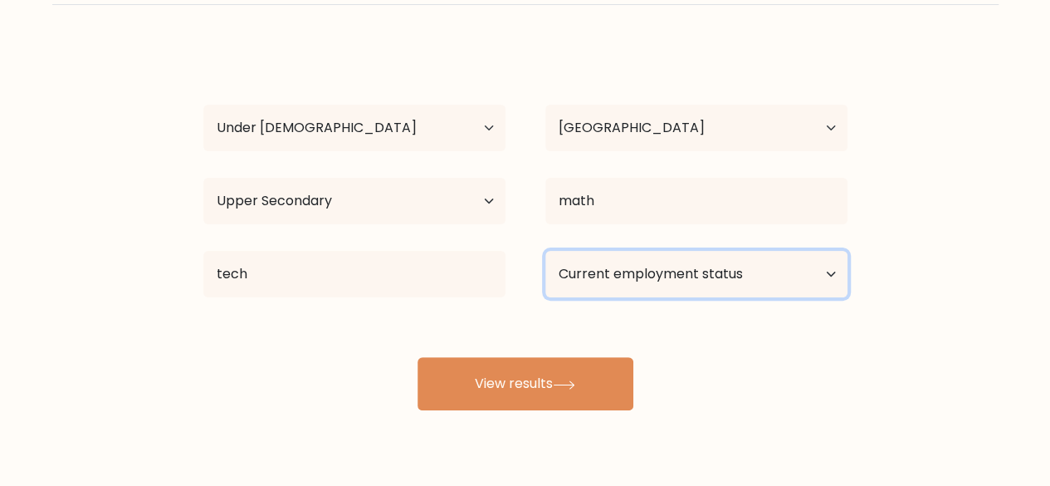
click at [625, 267] on select "Current employment status Employed Student Retired Other / prefer not to answer" at bounding box center [697, 274] width 302 height 46
select select "student"
click at [546, 251] on select "Current employment status Employed Student Retired Other / prefer not to answer" at bounding box center [697, 274] width 302 height 46
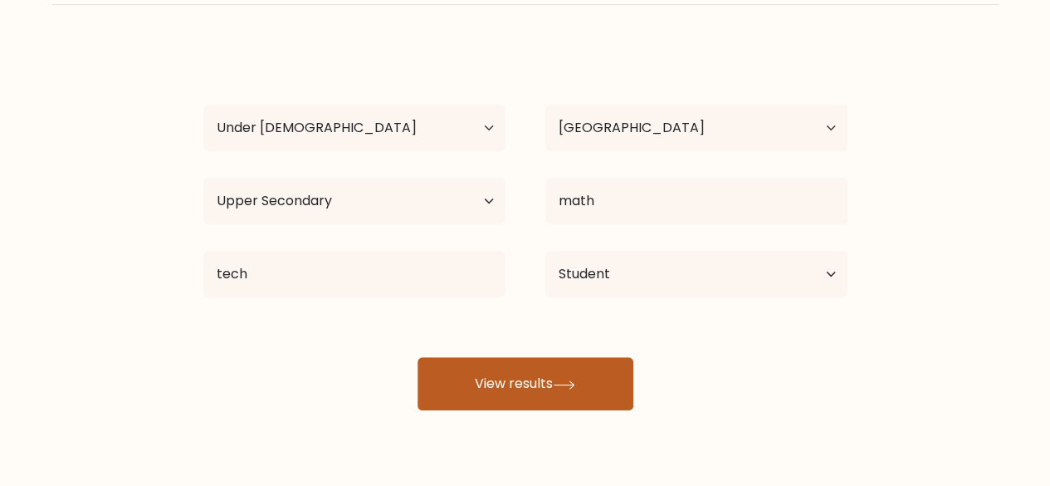
click at [576, 399] on button "View results" at bounding box center [526, 383] width 216 height 53
